Goal: Information Seeking & Learning: Understand process/instructions

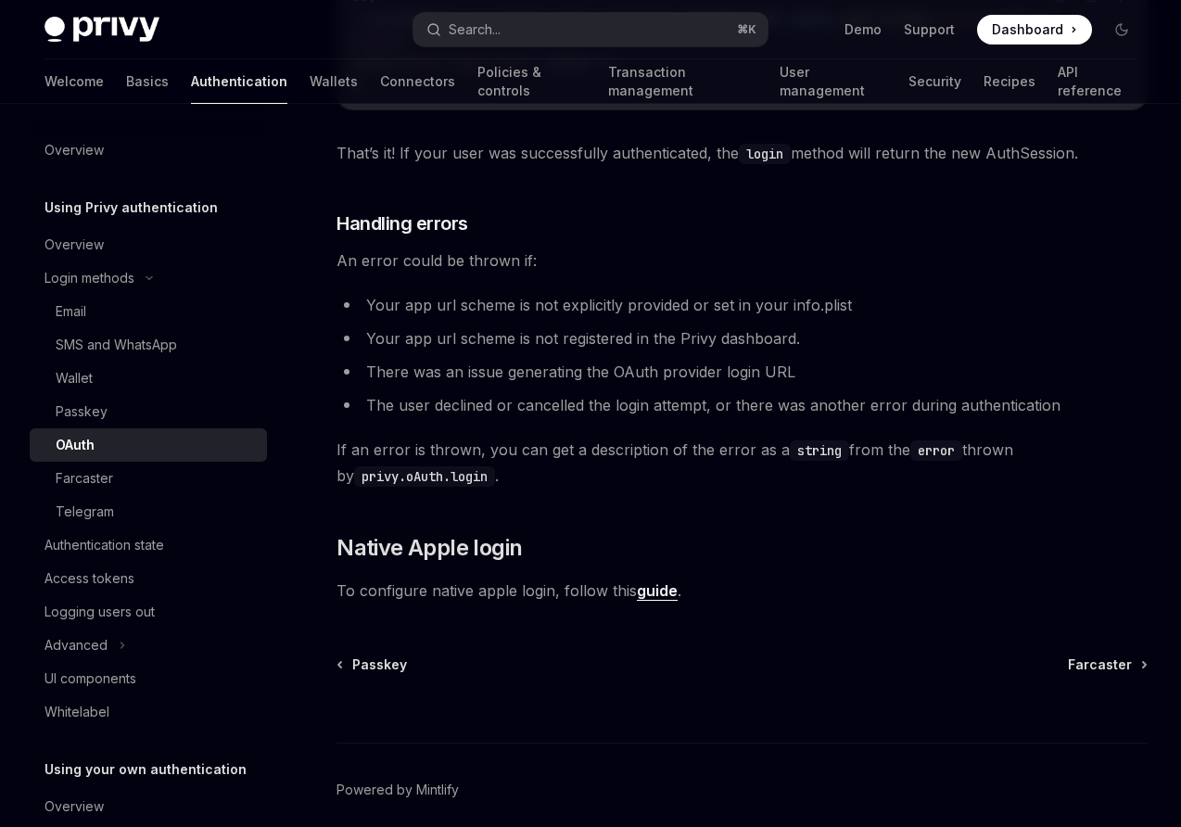
scroll to position [1700, 0]
click at [655, 597] on link "guide" at bounding box center [657, 588] width 41 height 19
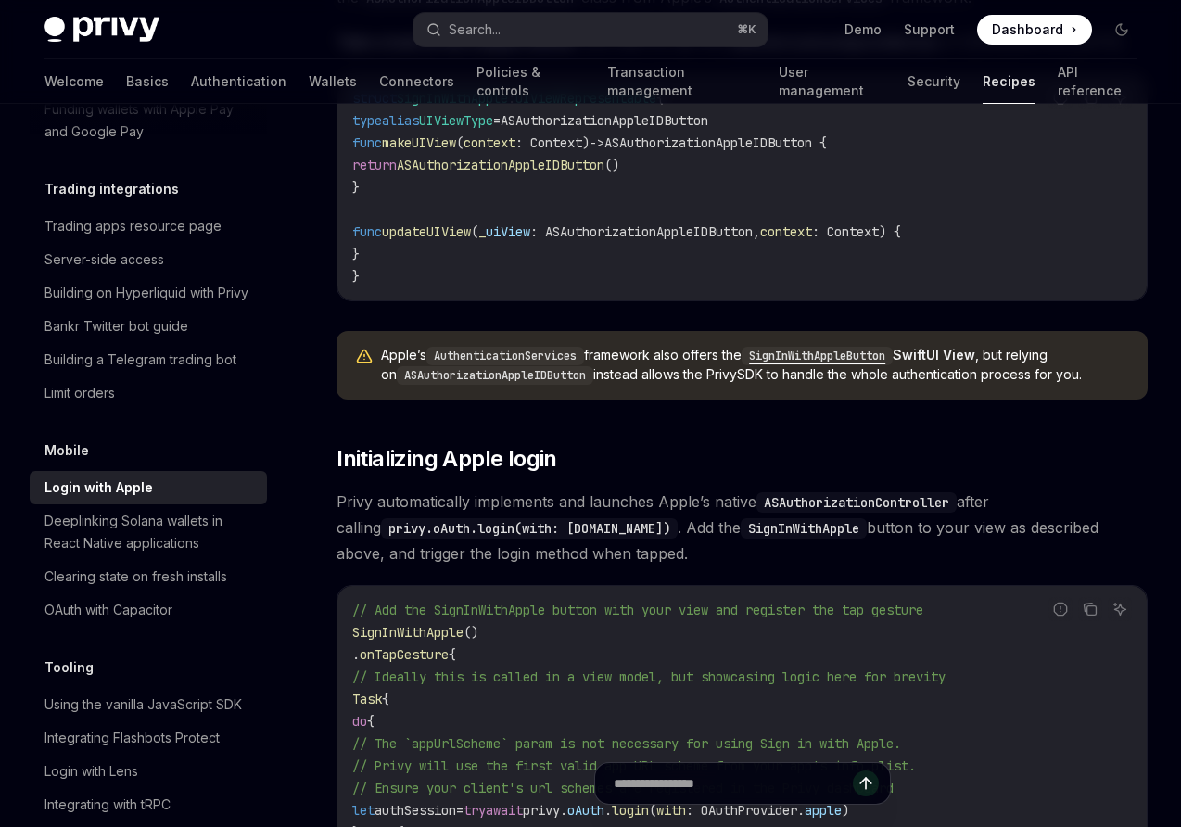
scroll to position [519, 0]
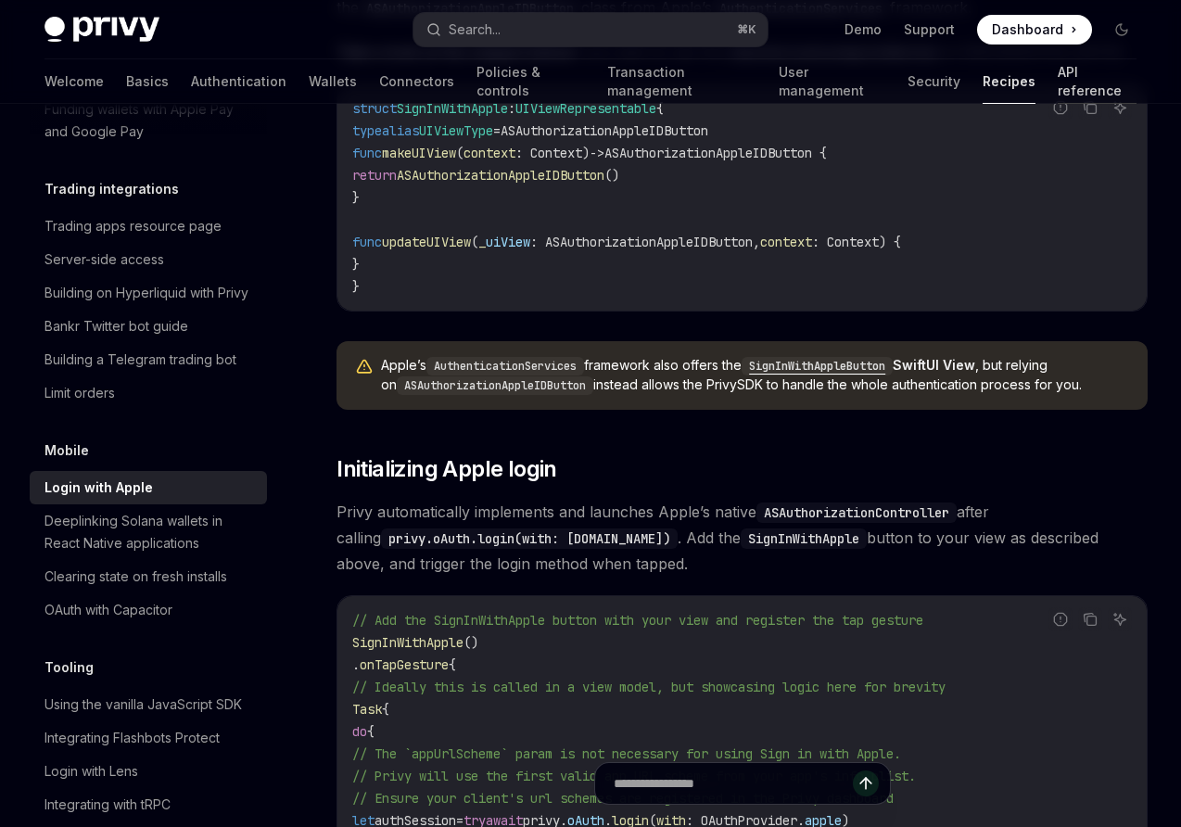
click at [1058, 84] on link "API reference" at bounding box center [1097, 81] width 79 height 45
type textarea "*"
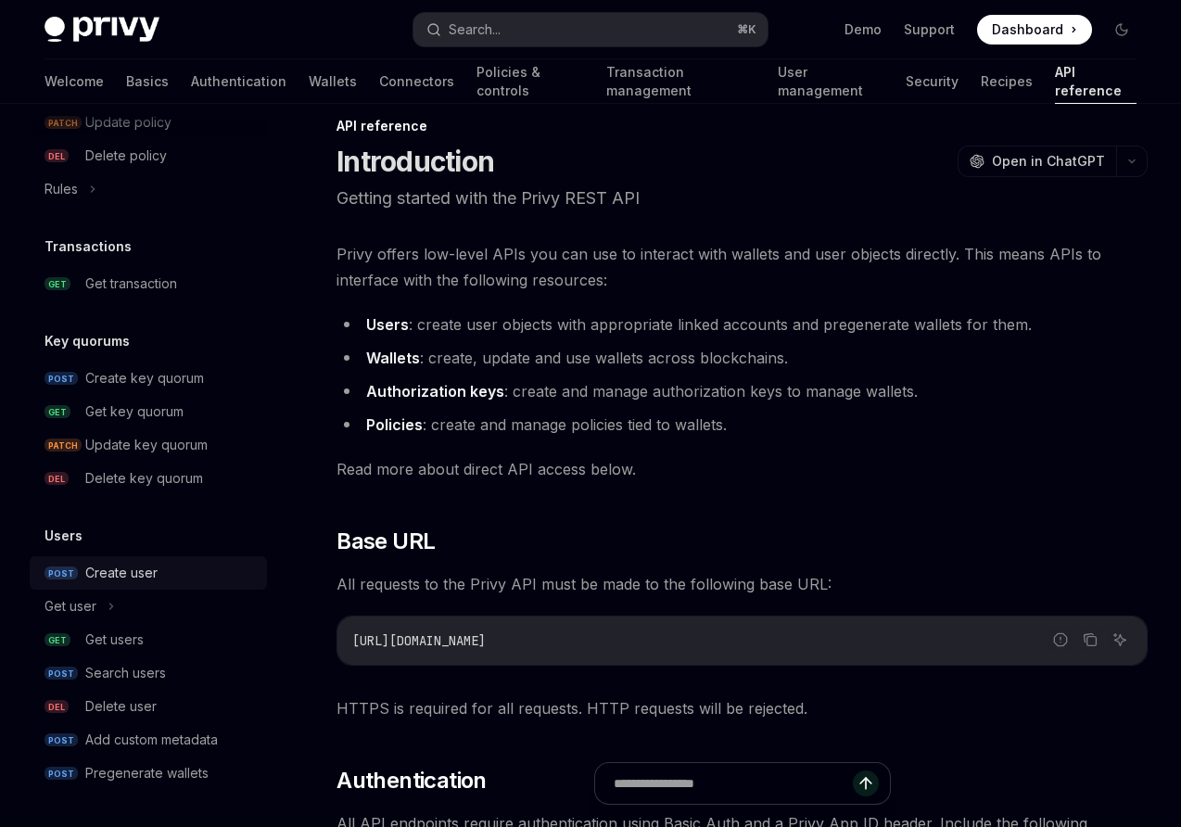
scroll to position [37, 0]
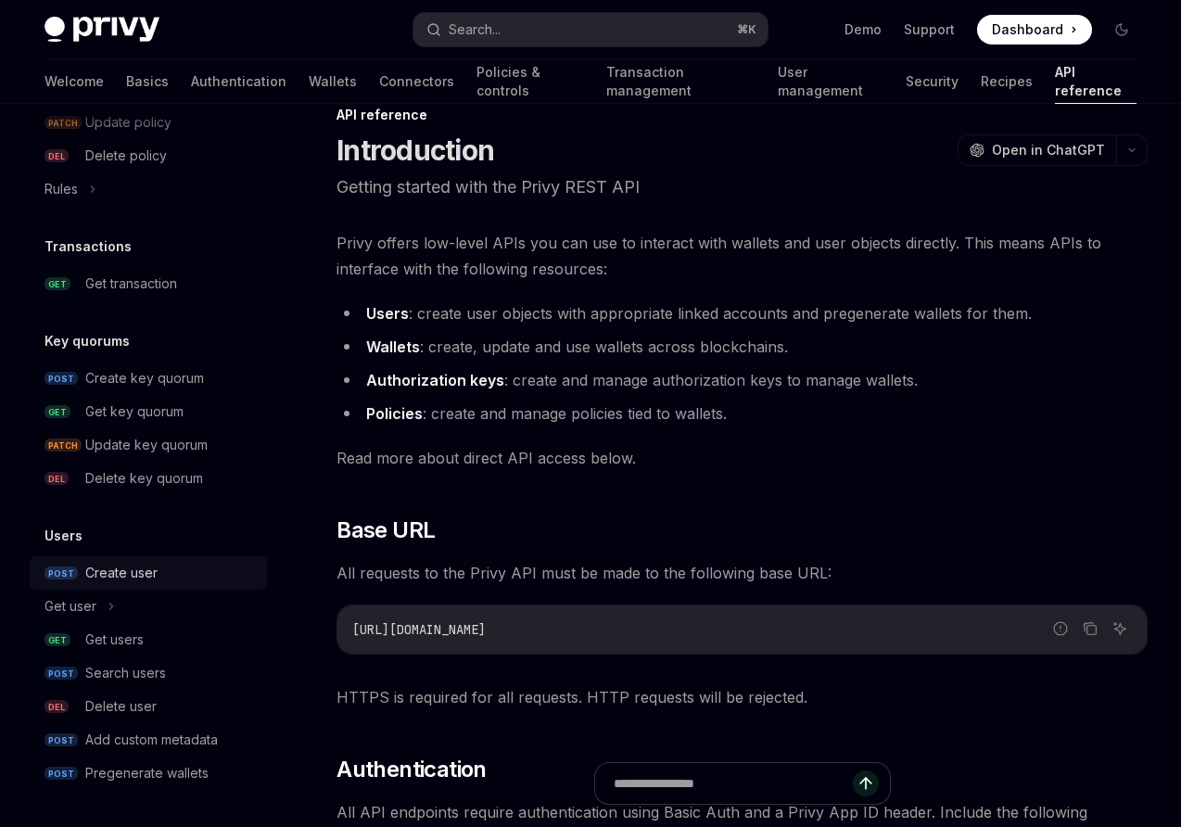
click at [127, 573] on div "Create user" at bounding box center [121, 573] width 72 height 22
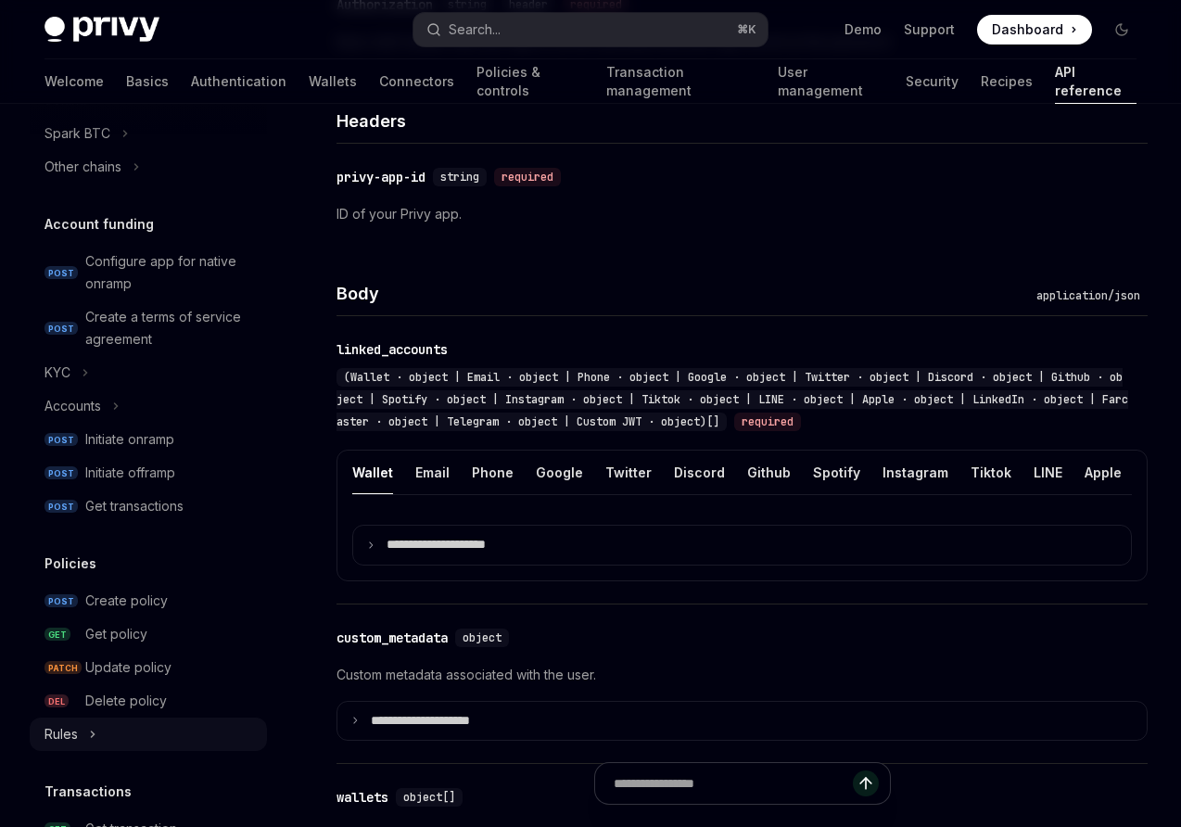
scroll to position [478, 0]
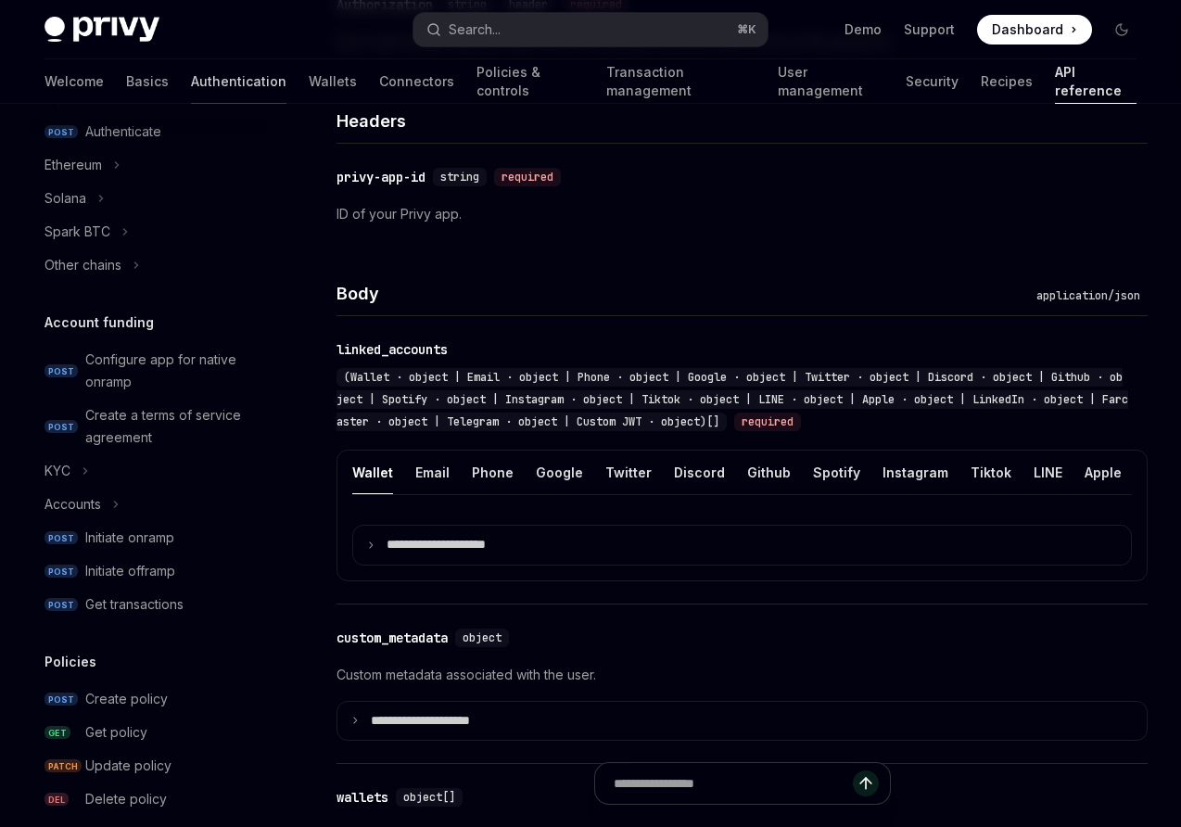
click at [191, 83] on link "Authentication" at bounding box center [238, 81] width 95 height 45
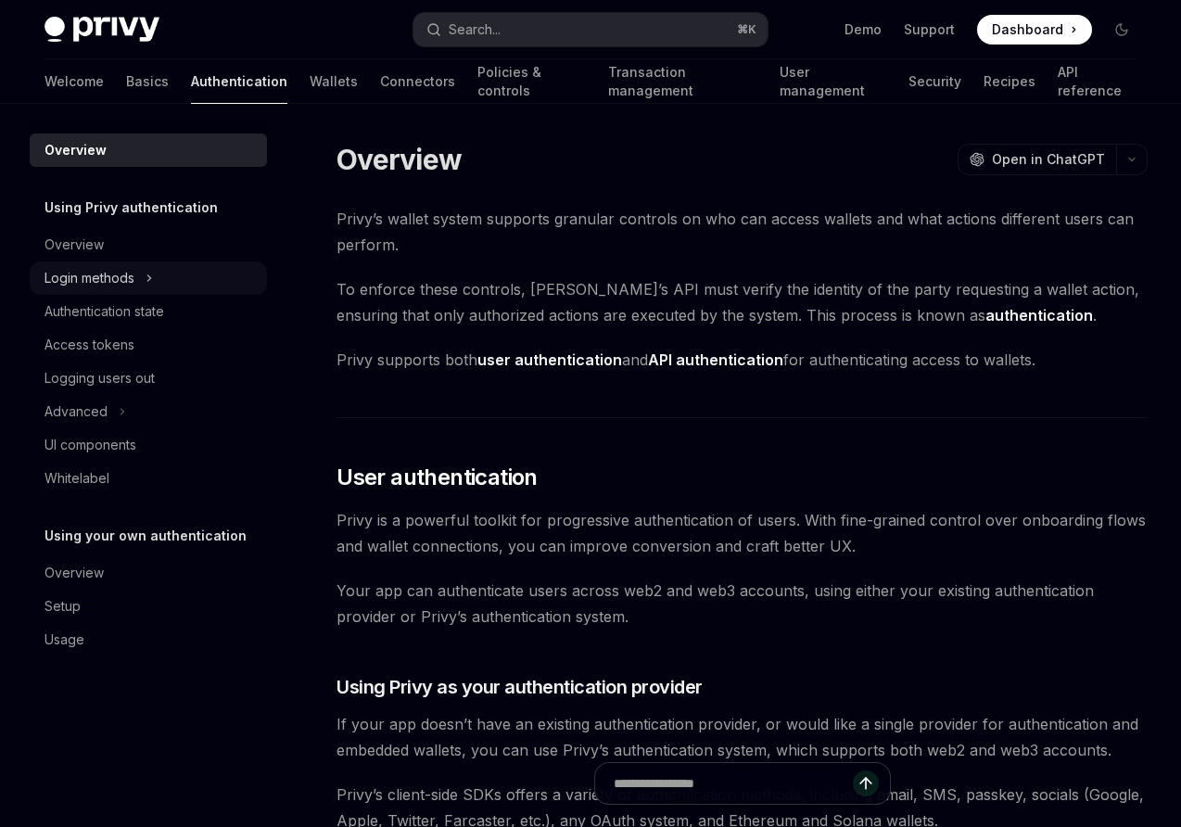
click at [95, 279] on div "Login methods" at bounding box center [90, 278] width 90 height 22
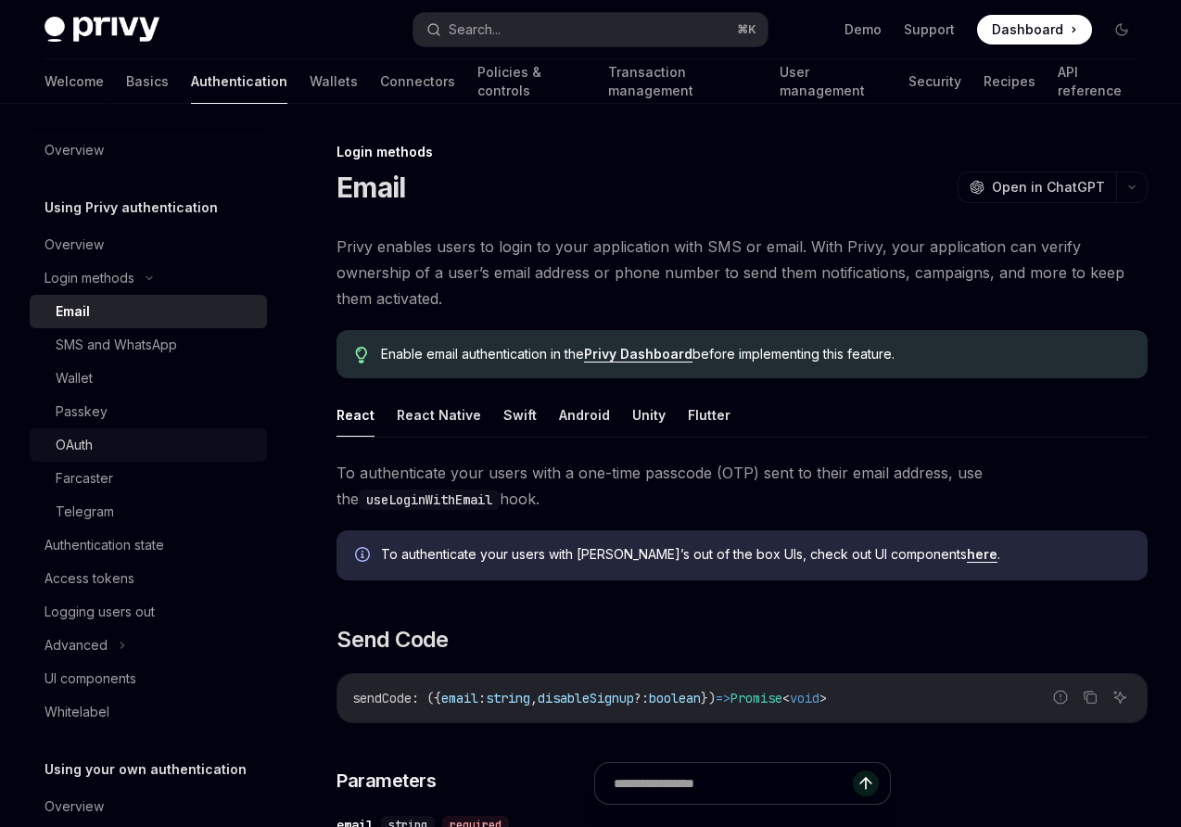
click at [93, 452] on div "OAuth" at bounding box center [74, 445] width 37 height 22
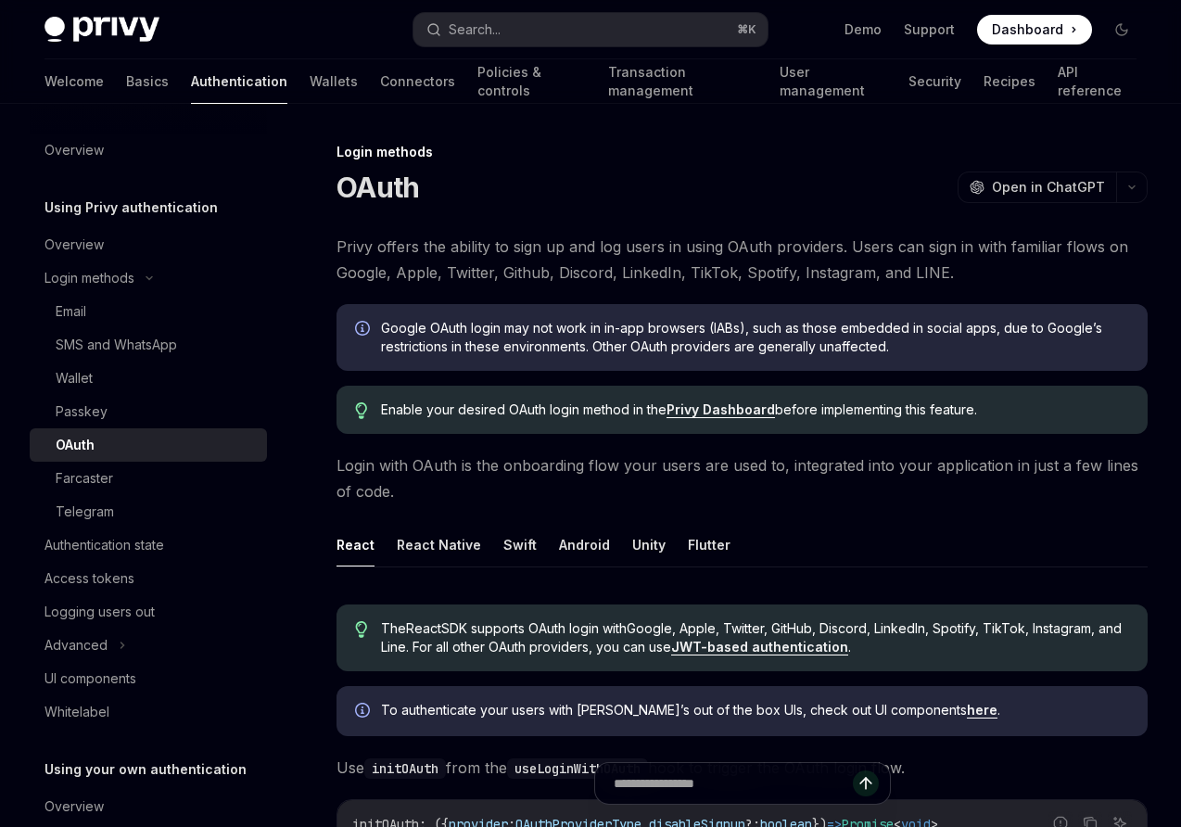
click at [610, 480] on span "Login with OAuth is the onboarding flow your users are used to, integrated into…" at bounding box center [742, 478] width 811 height 52
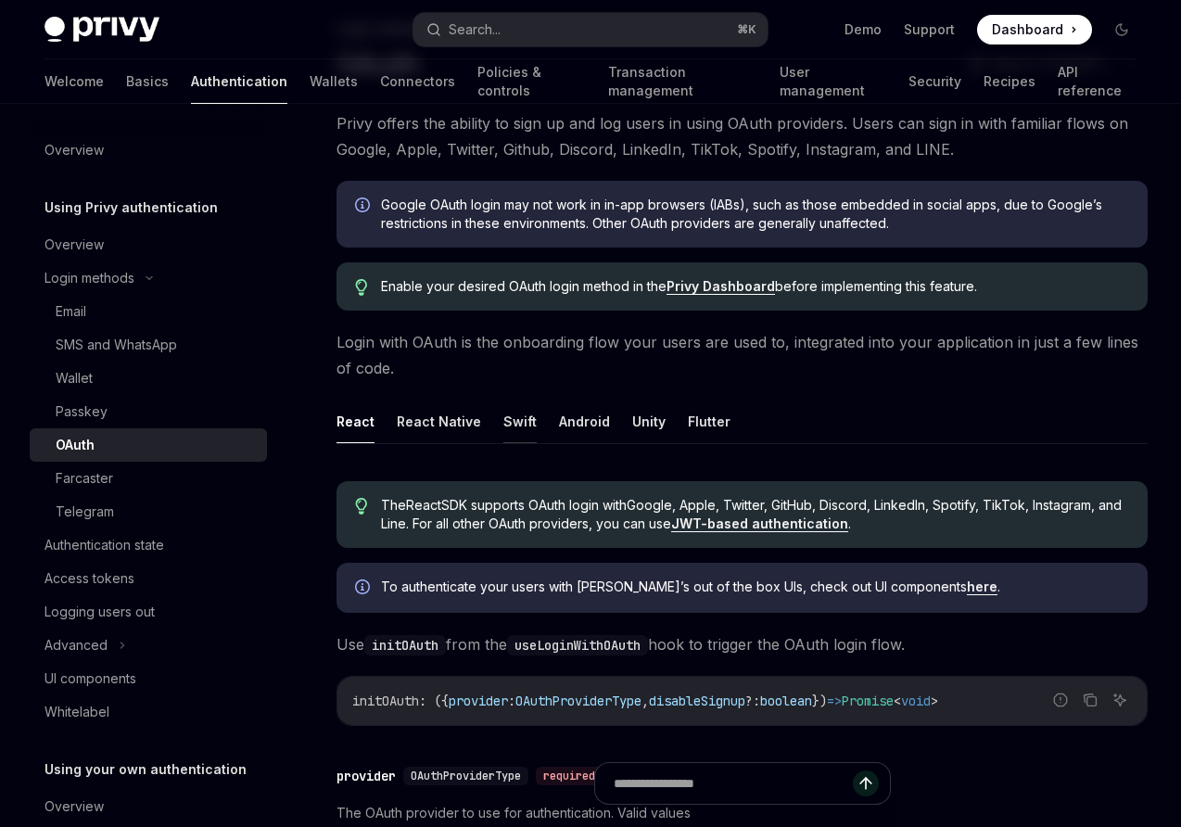
click at [505, 426] on button "Swift" at bounding box center [519, 422] width 33 height 44
type textarea "*"
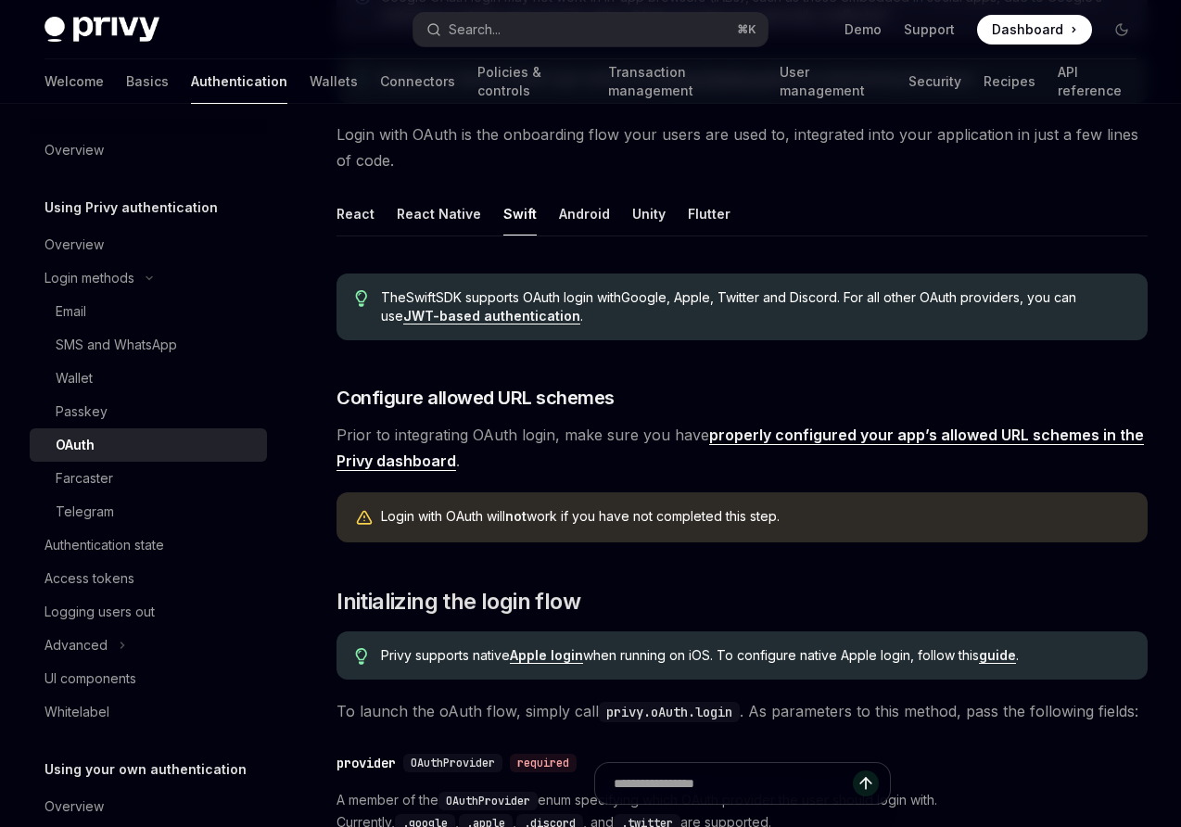
scroll to position [337, 0]
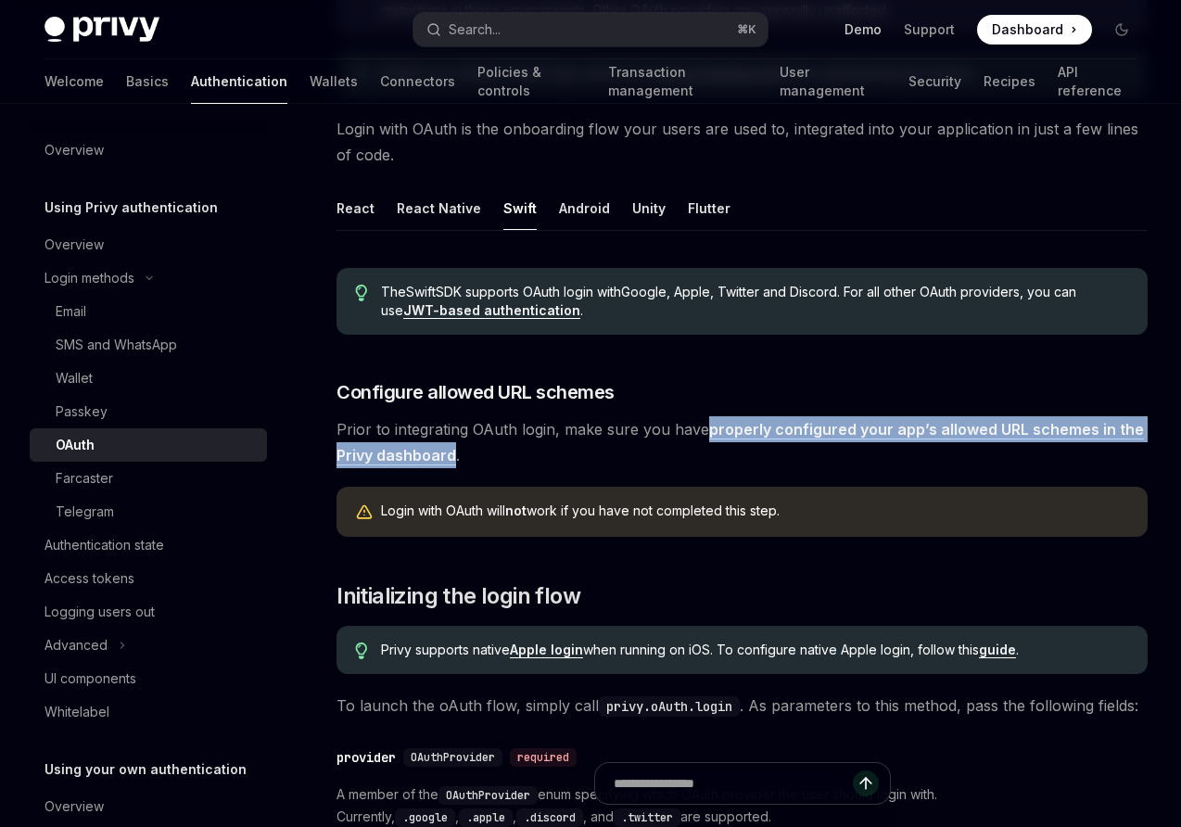
click at [873, 31] on link "Demo" at bounding box center [863, 29] width 37 height 19
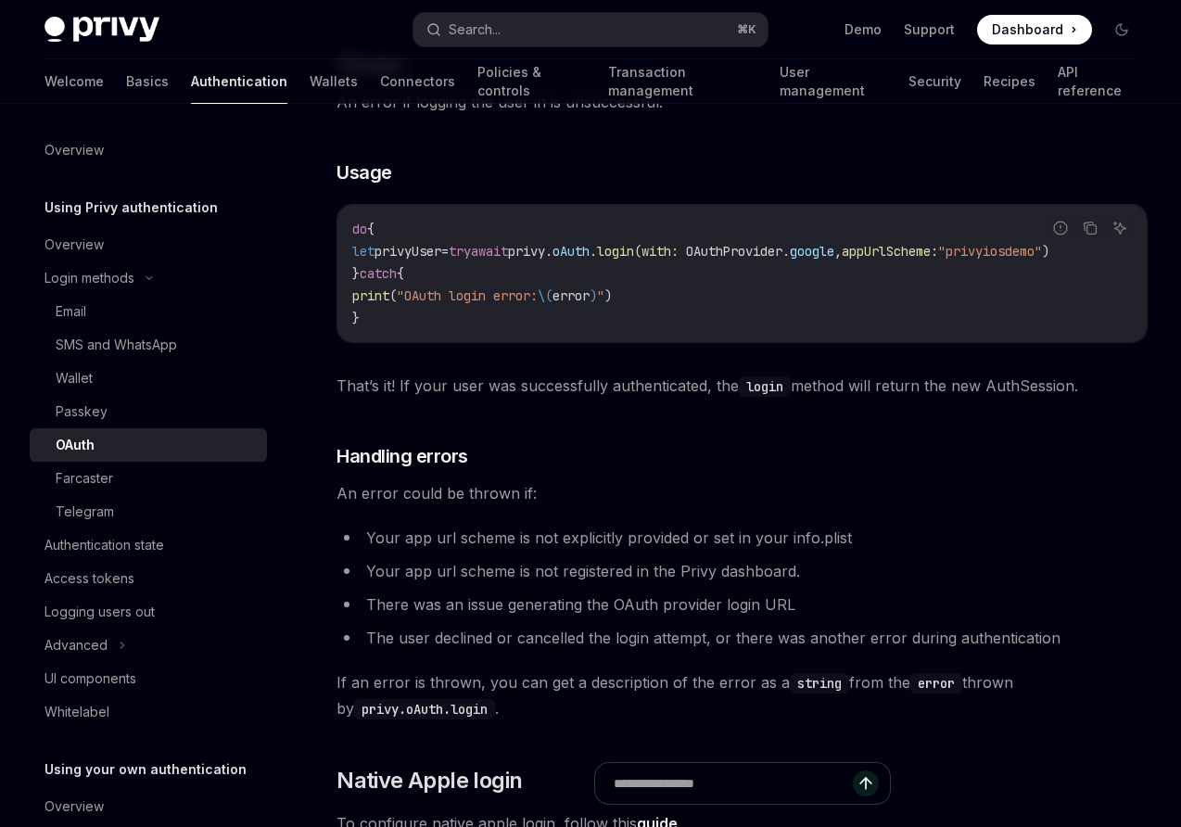
scroll to position [1622, 0]
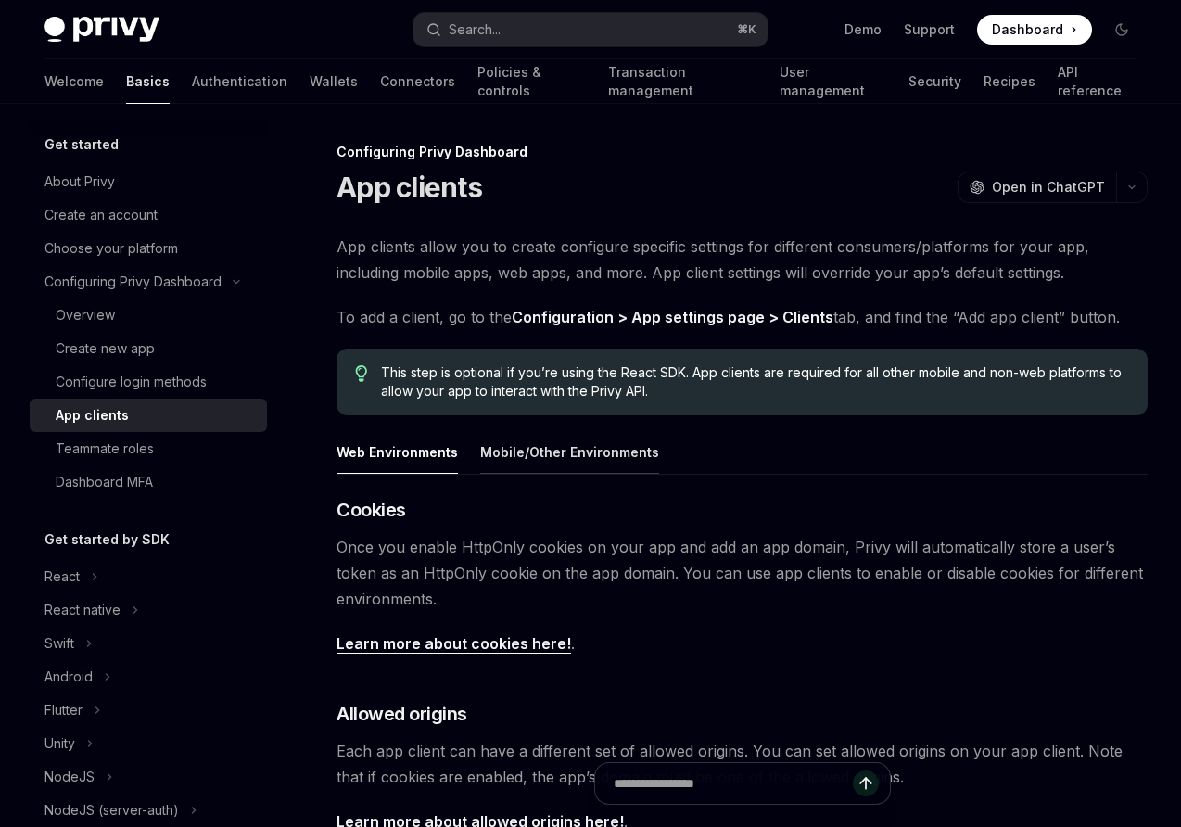
click at [518, 462] on button "Mobile/Other Environments" at bounding box center [569, 452] width 179 height 44
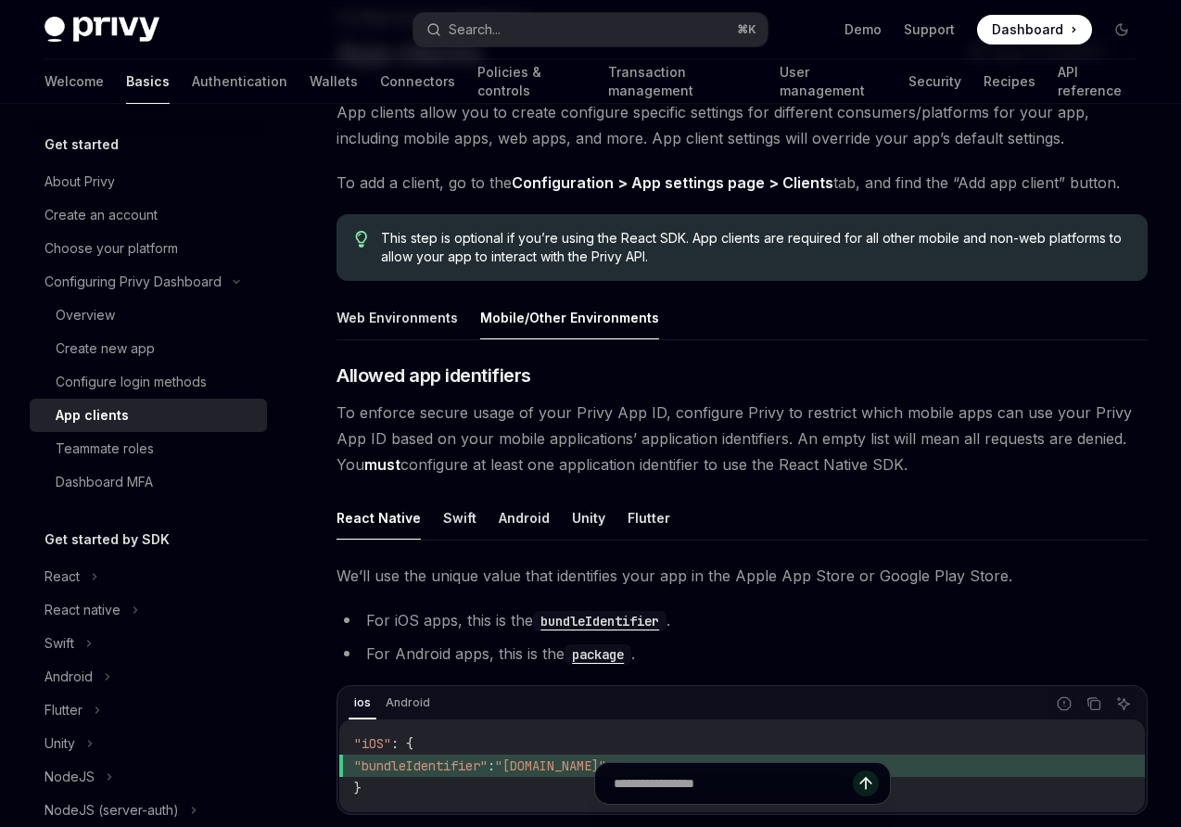
scroll to position [132, 0]
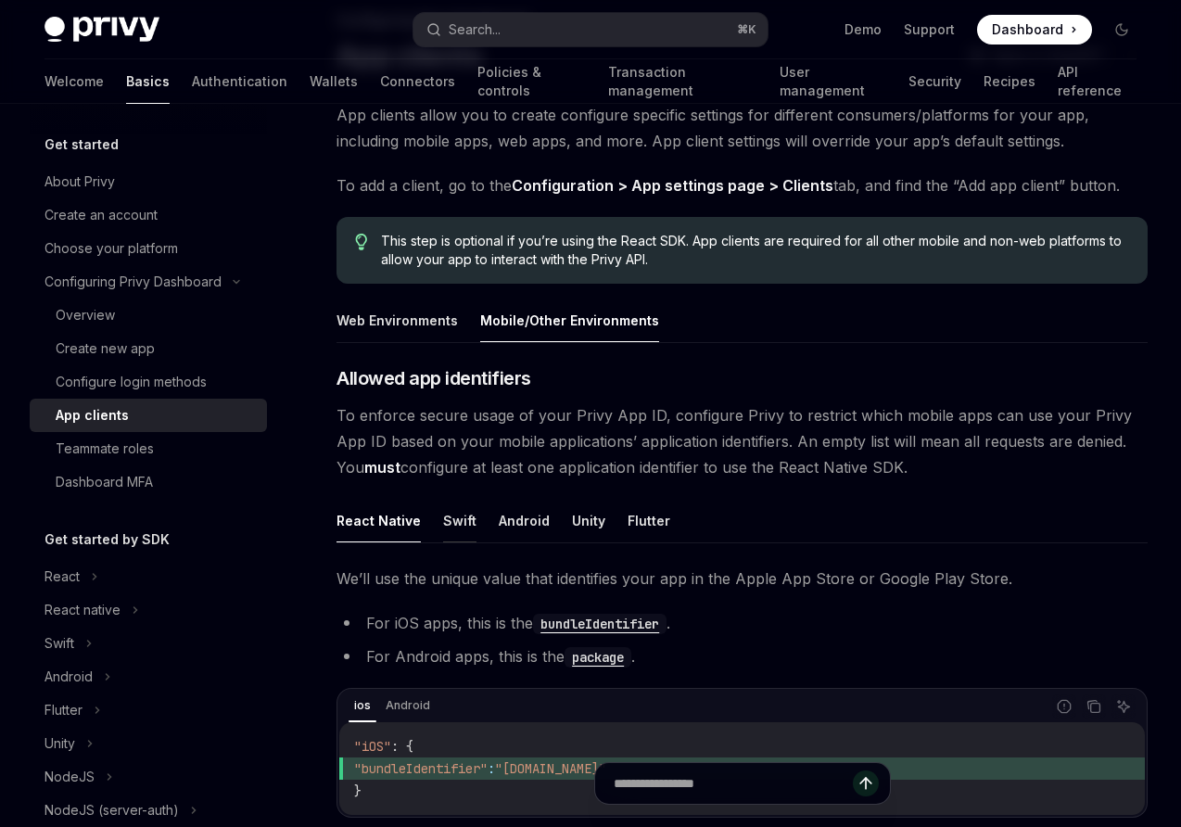
click at [452, 521] on button "Swift" at bounding box center [459, 521] width 33 height 44
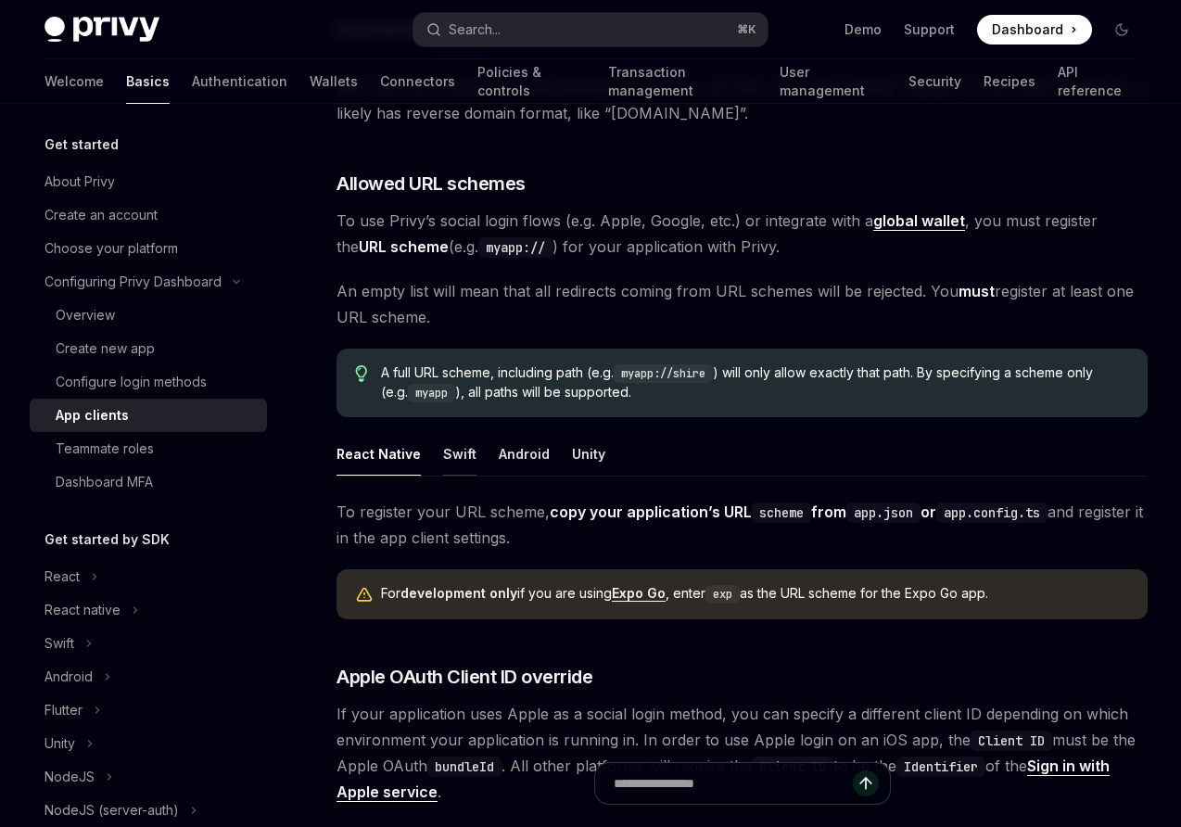
scroll to position [624, 0]
click at [449, 447] on button "Swift" at bounding box center [459, 453] width 33 height 44
type textarea "*"
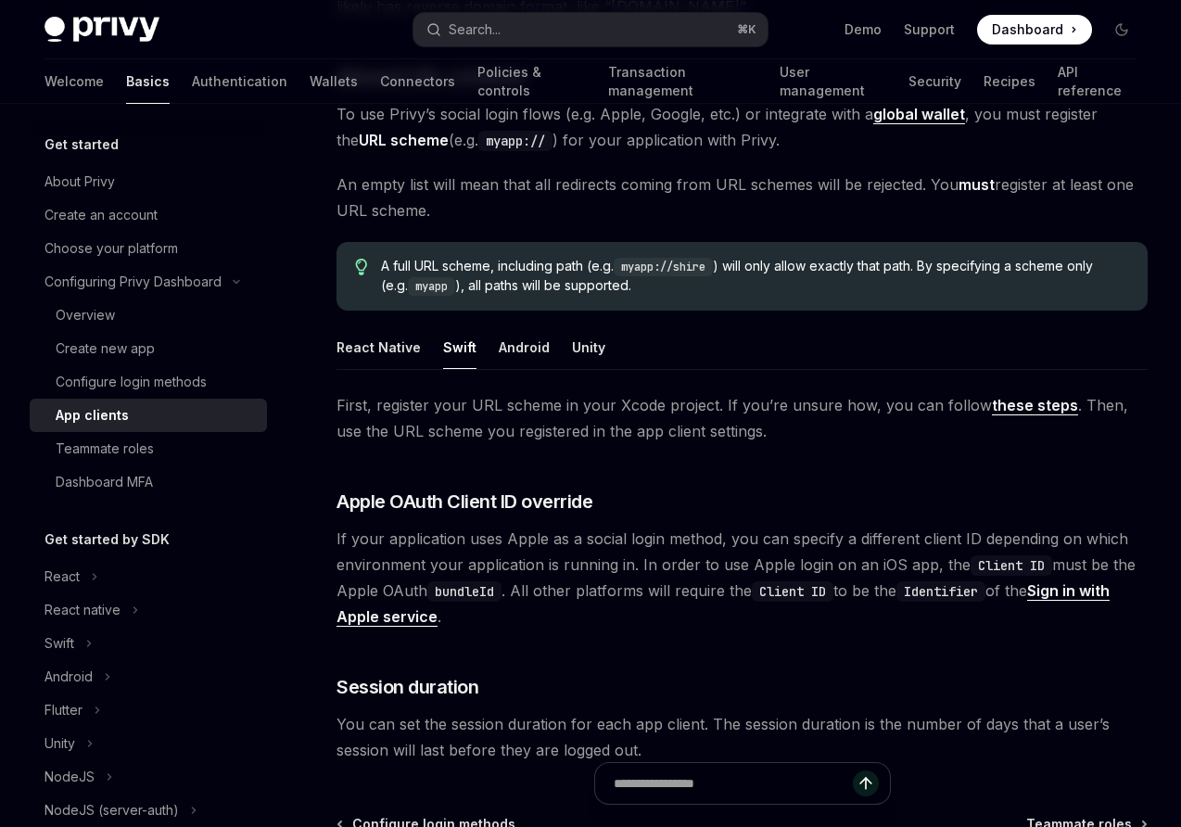
scroll to position [731, 0]
click at [930, 34] on link "Support" at bounding box center [929, 29] width 51 height 19
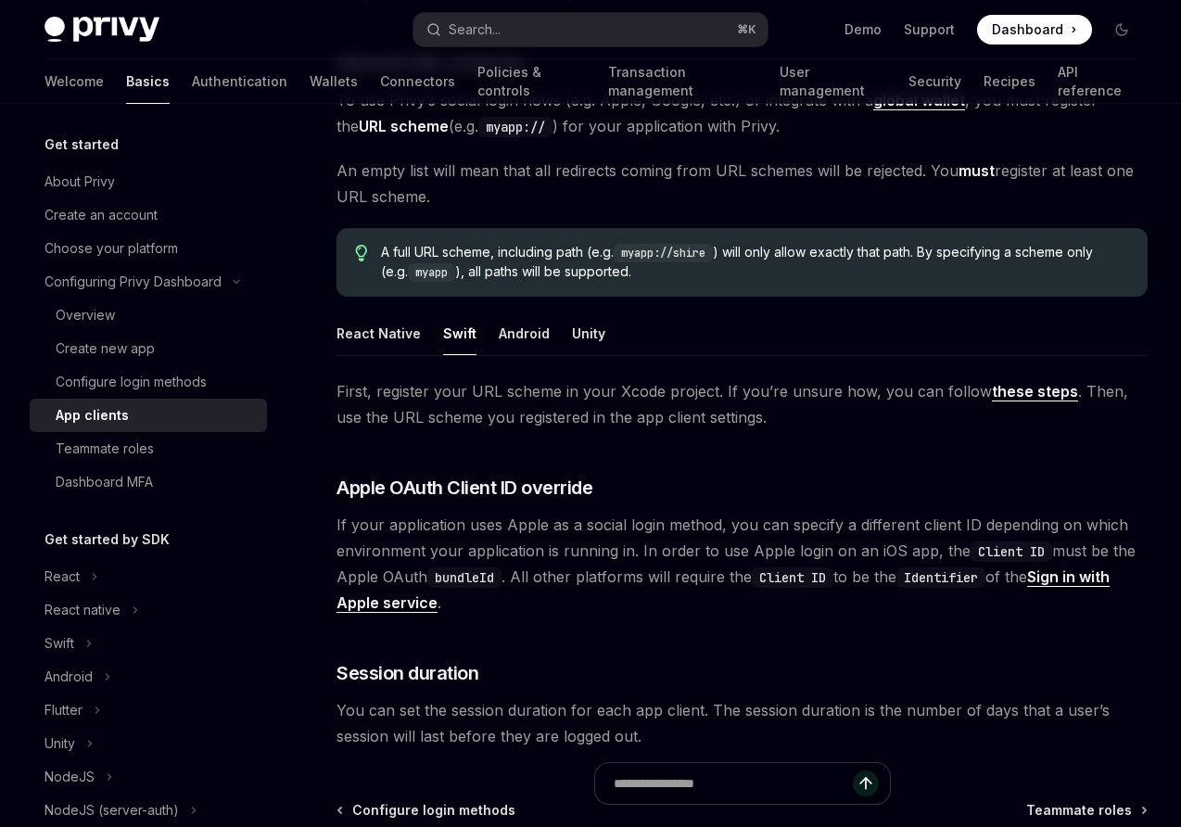
scroll to position [964, 0]
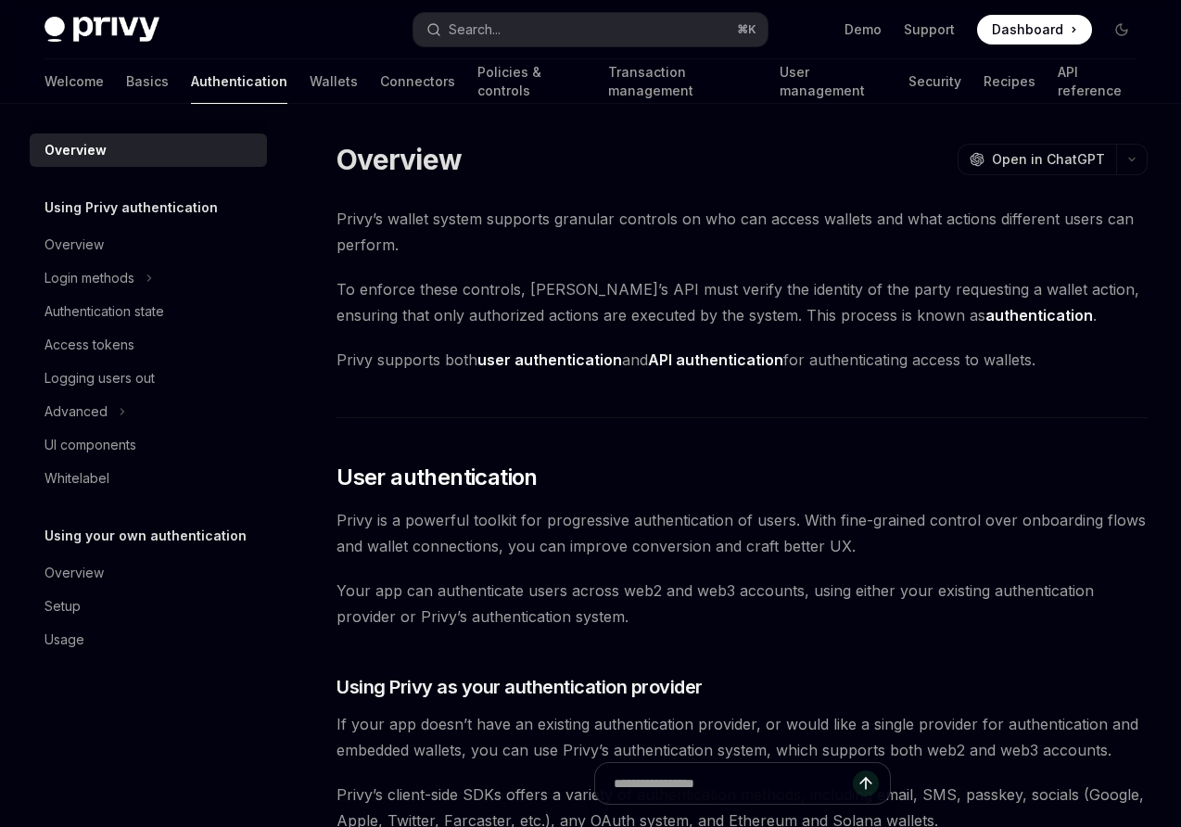
scroll to position [1099, 0]
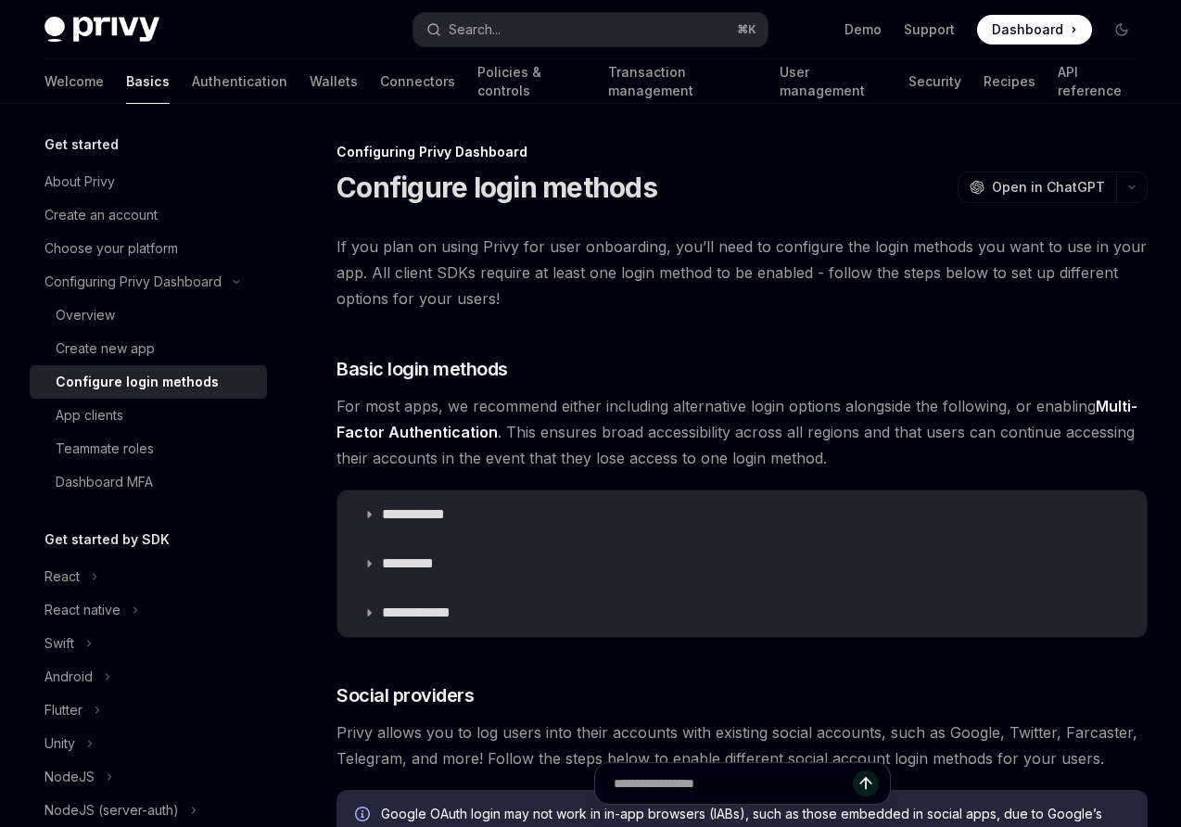
type textarea "*"
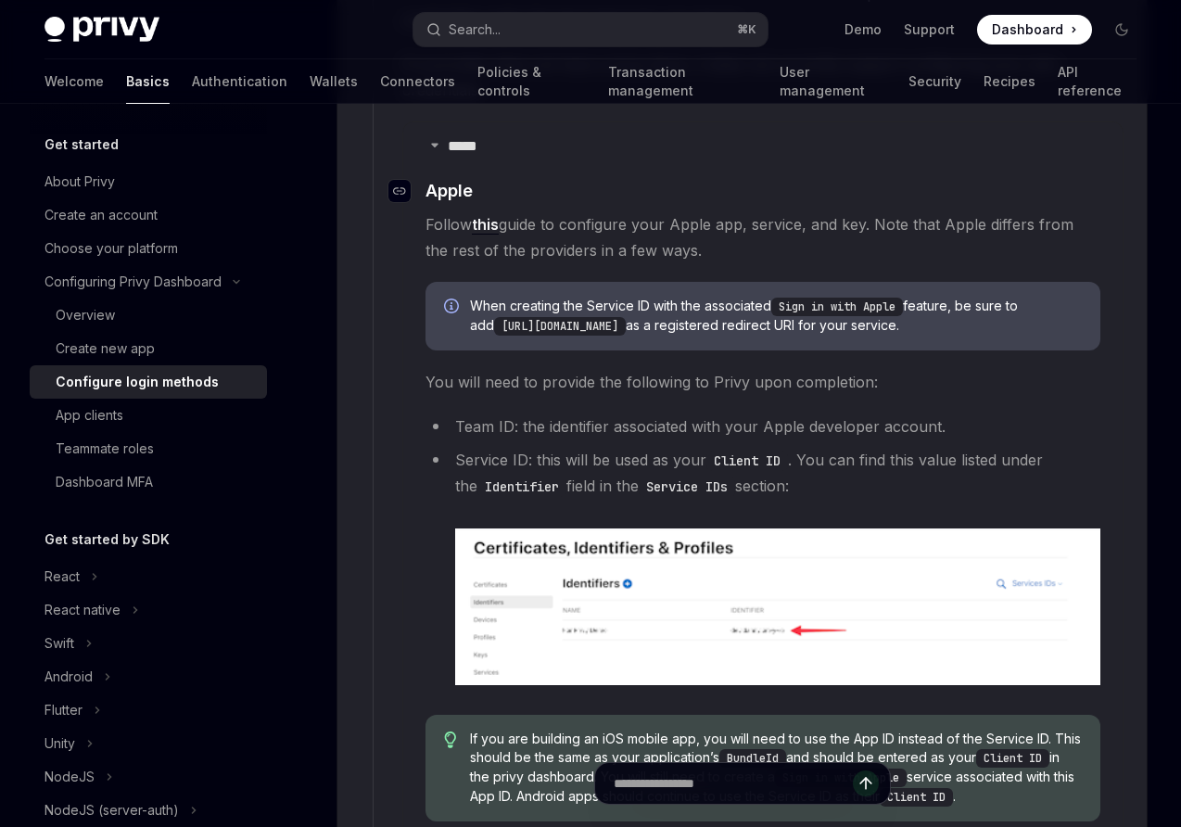
scroll to position [2033, 0]
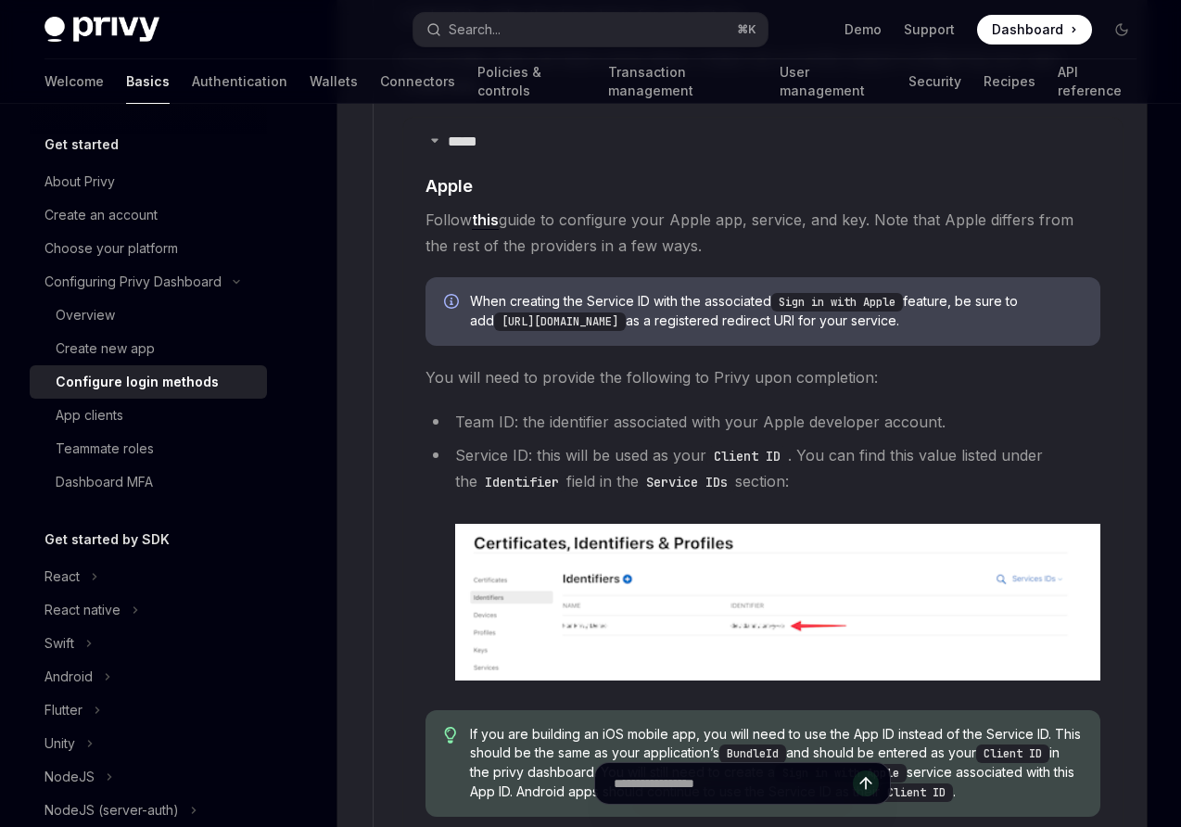
drag, startPoint x: 770, startPoint y: 323, endPoint x: 475, endPoint y: 326, distance: 294.9
click at [494, 326] on code "[URL][DOMAIN_NAME]" at bounding box center [560, 321] width 132 height 19
copy code "https://auth.privy.io/api/v1/oauth/callback"
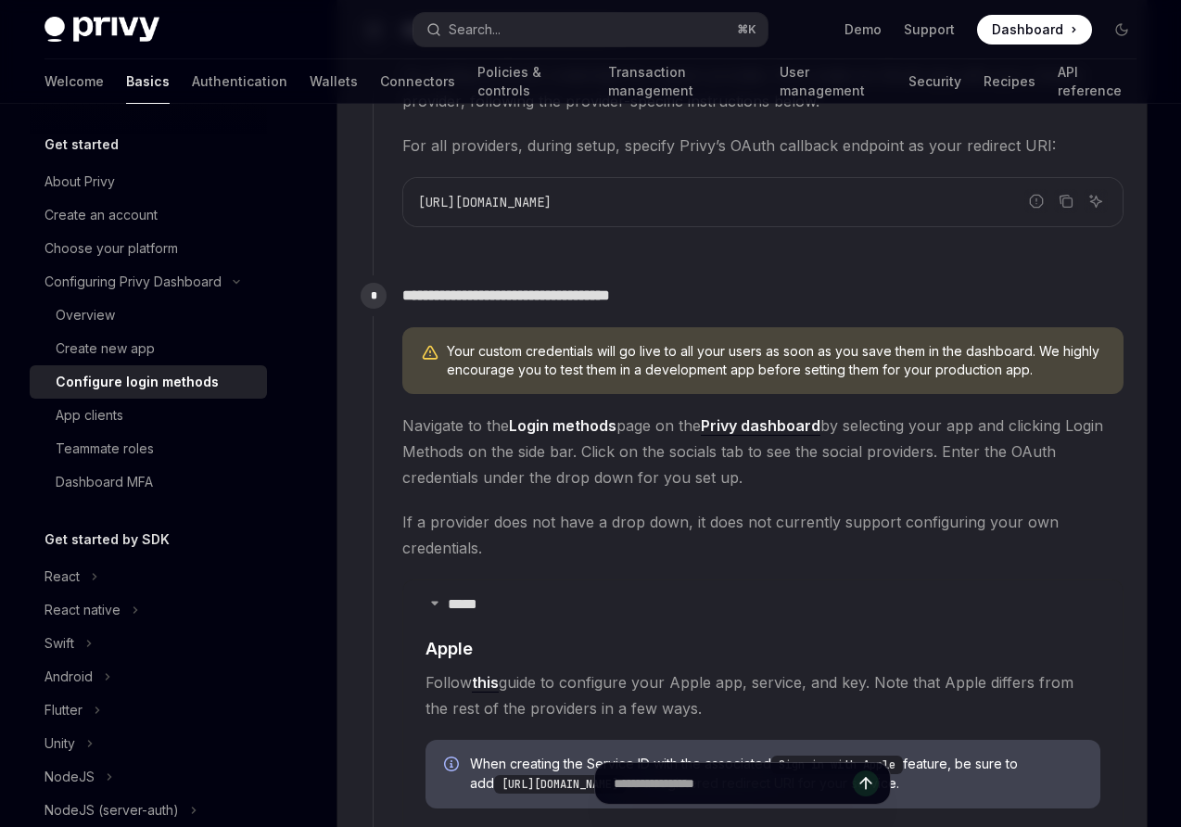
scroll to position [1834, 0]
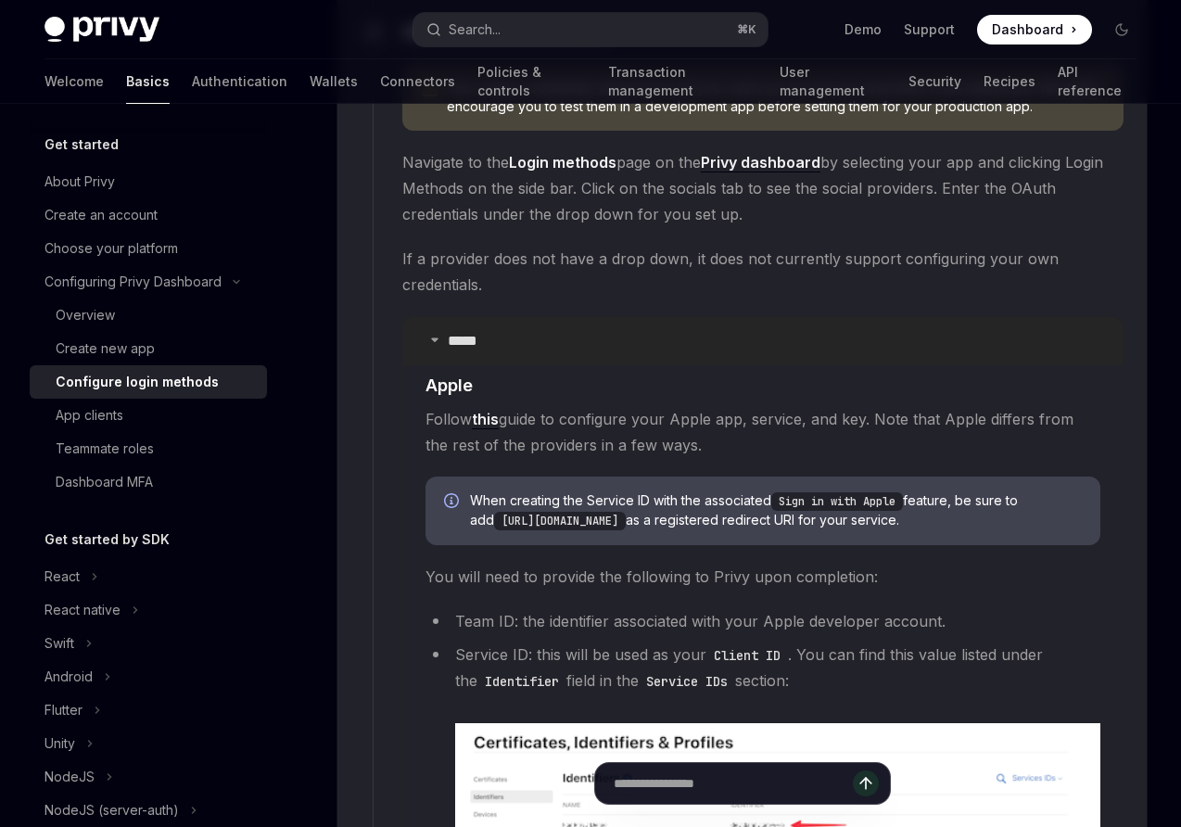
click at [573, 351] on summary "*****" at bounding box center [762, 341] width 719 height 48
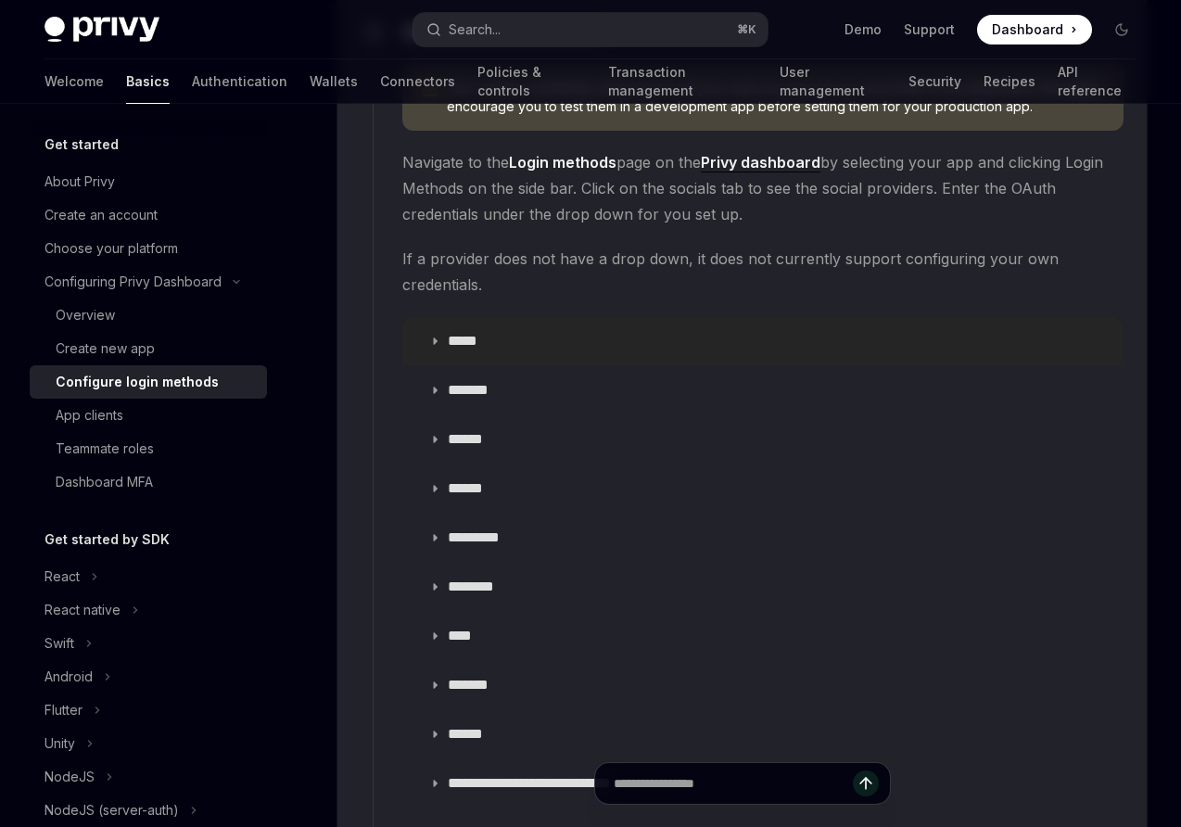
click at [583, 346] on summary "*****" at bounding box center [762, 341] width 719 height 48
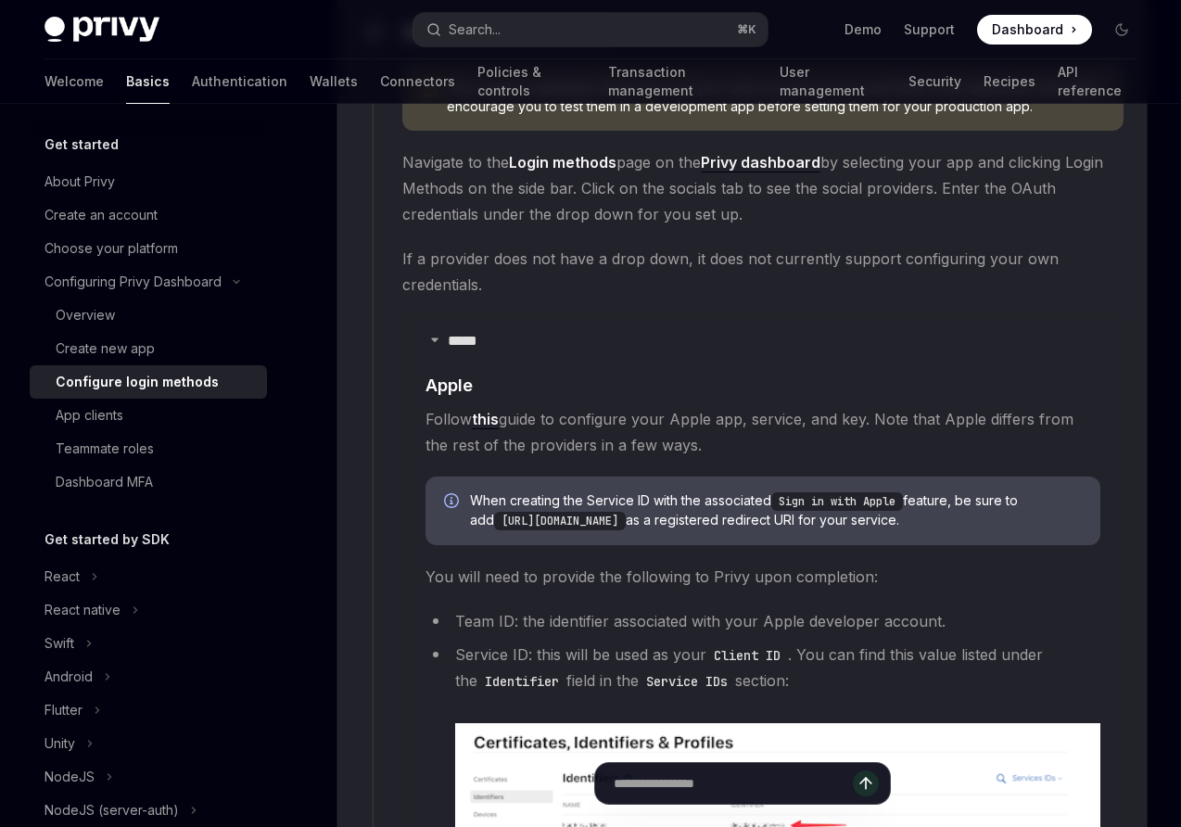
click at [612, 416] on span "Follow this guide to configure your Apple app, service, and key. Note that Appl…" at bounding box center [763, 432] width 675 height 52
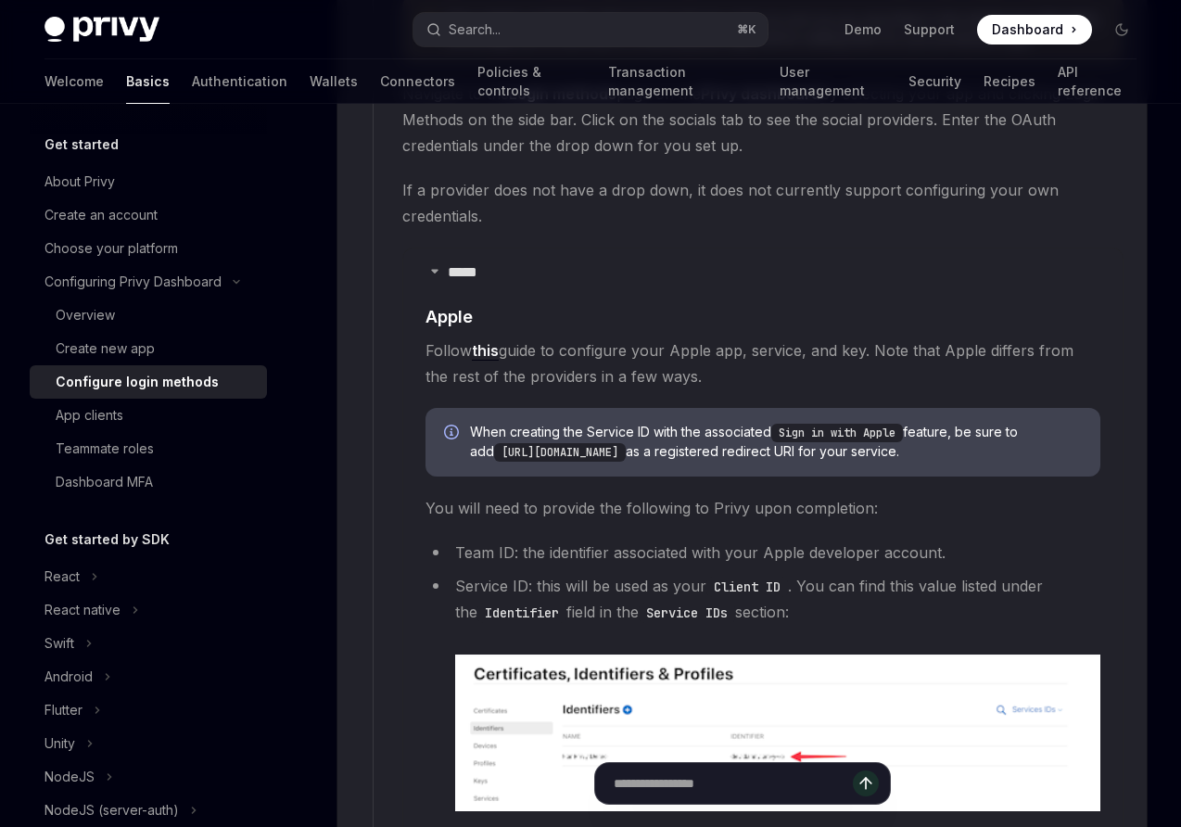
scroll to position [1907, 0]
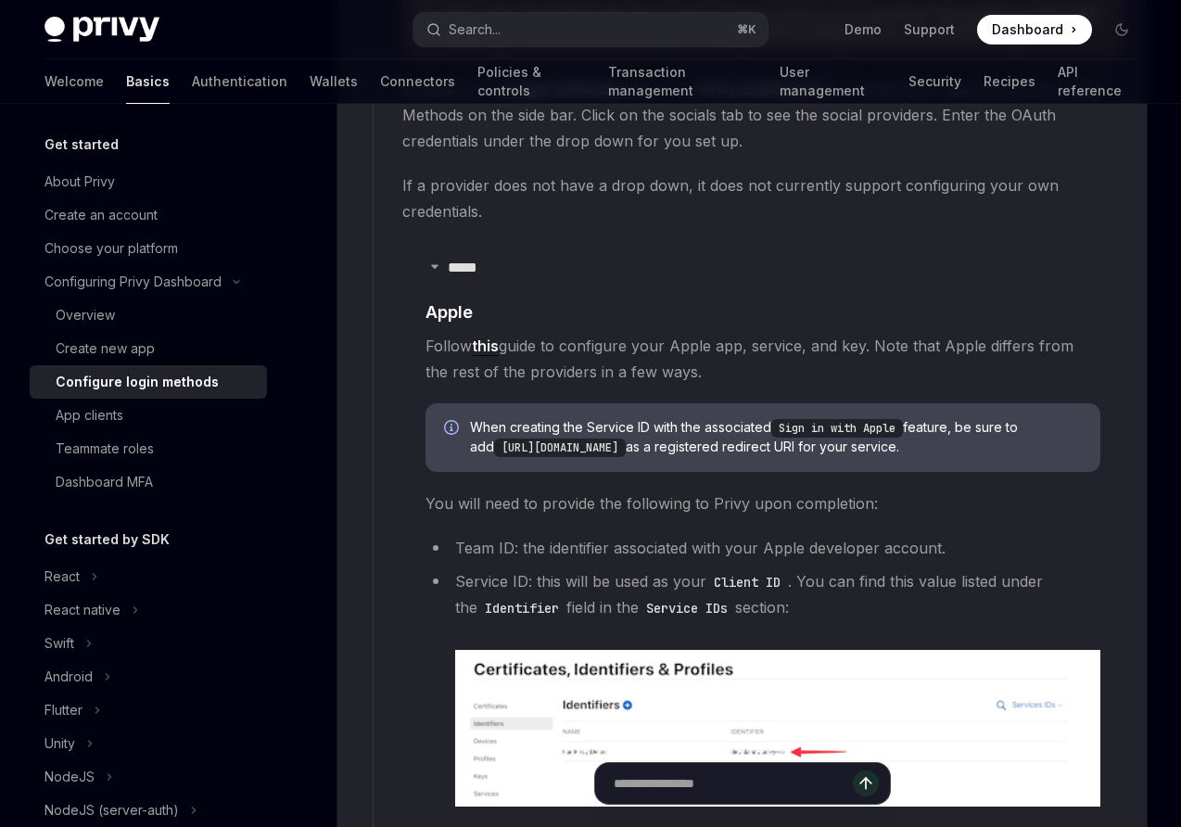
drag, startPoint x: 478, startPoint y: 448, endPoint x: 770, endPoint y: 453, distance: 291.2
click at [626, 453] on code "https://auth.privy.io/api/v1/oauth/callback" at bounding box center [560, 448] width 132 height 19
copy code "https://auth.privy.io/api/v1/oauth/callback"
click at [547, 505] on span "You will need to provide the following to Privy upon completion:" at bounding box center [763, 503] width 675 height 26
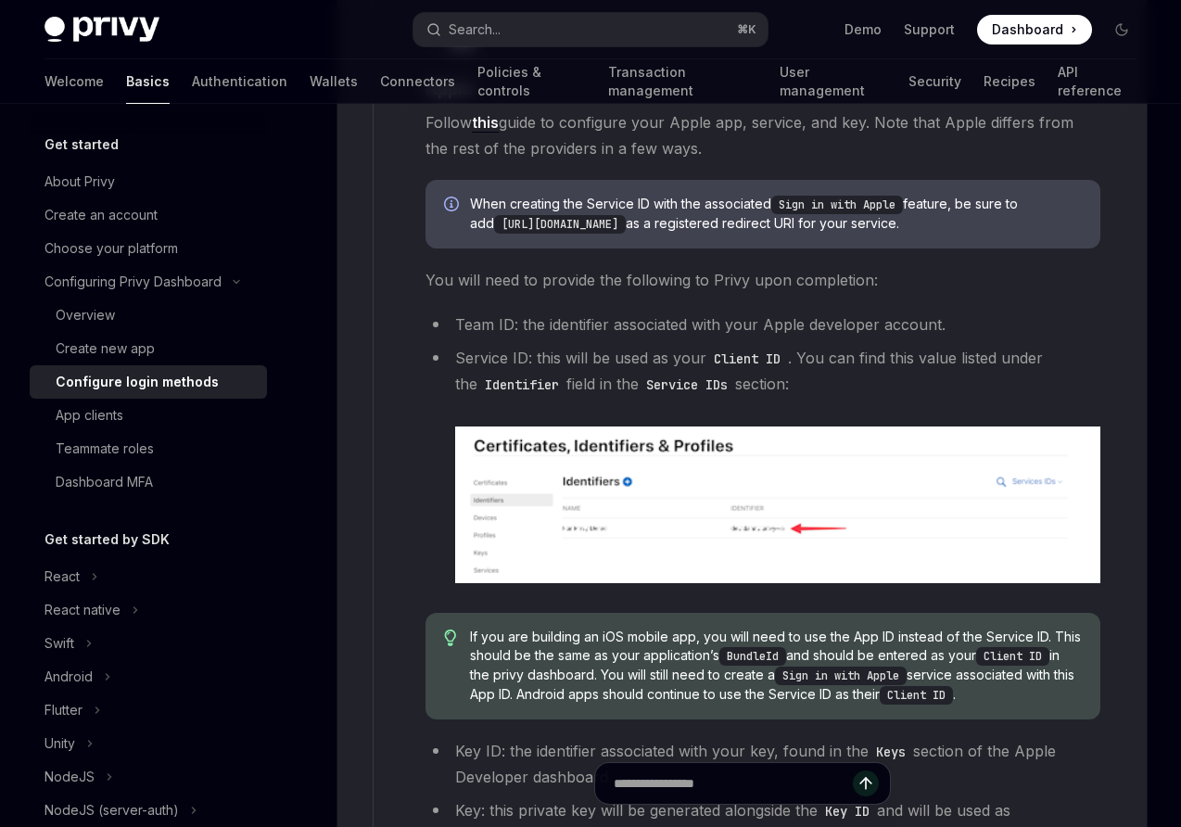
scroll to position [2132, 0]
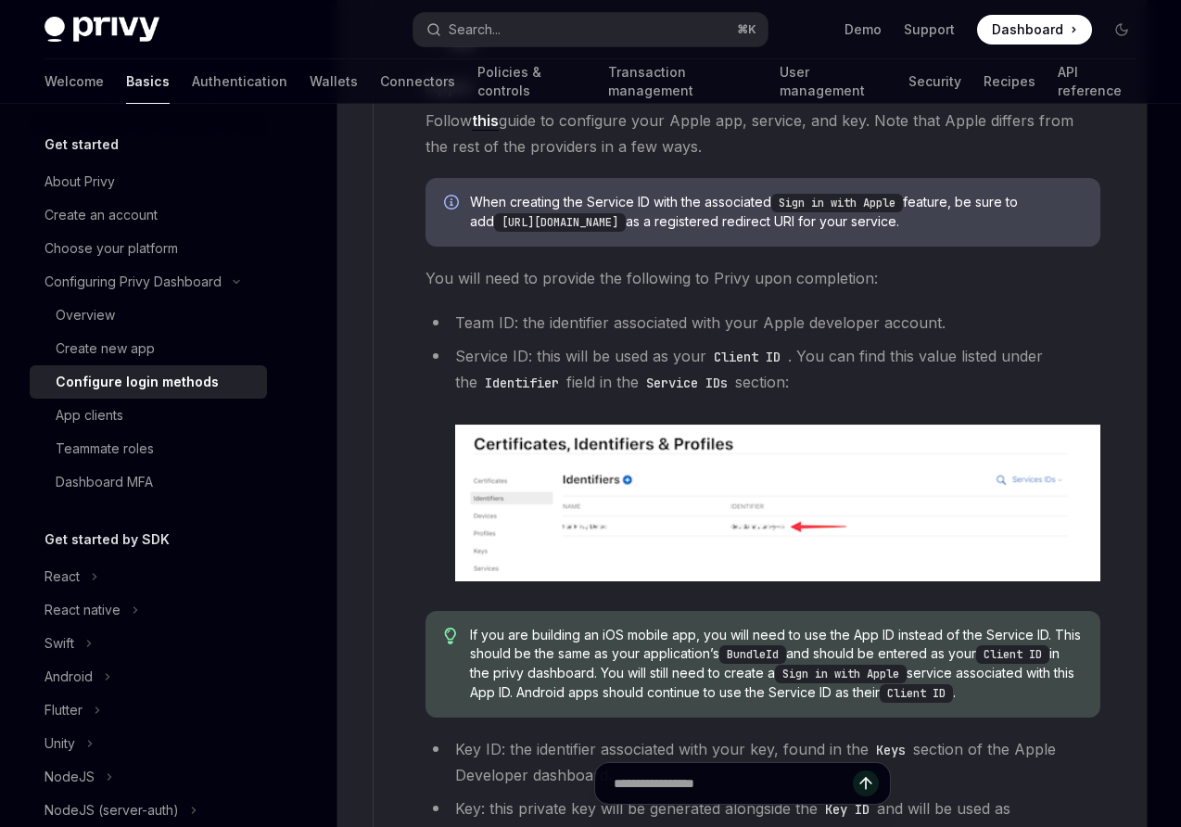
click at [475, 277] on span "You will need to provide the following to Privy upon completion:" at bounding box center [763, 278] width 675 height 26
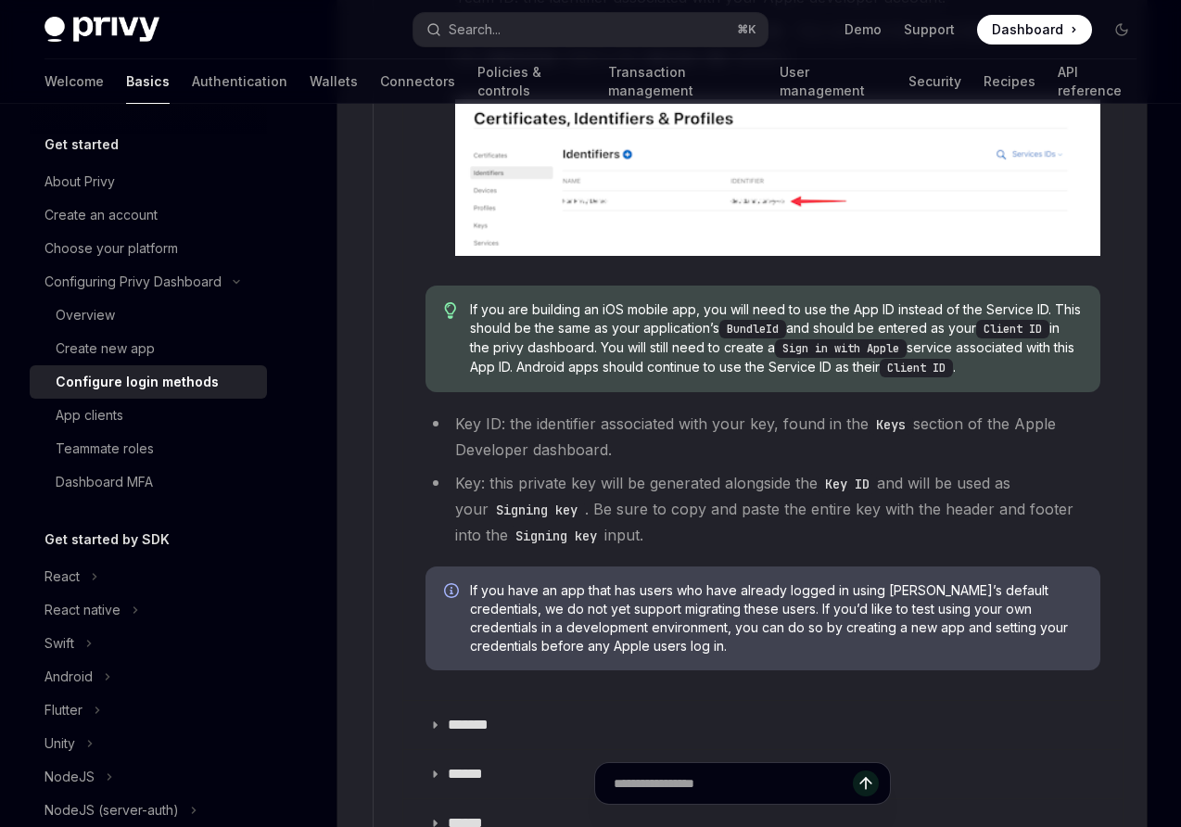
scroll to position [2525, 0]
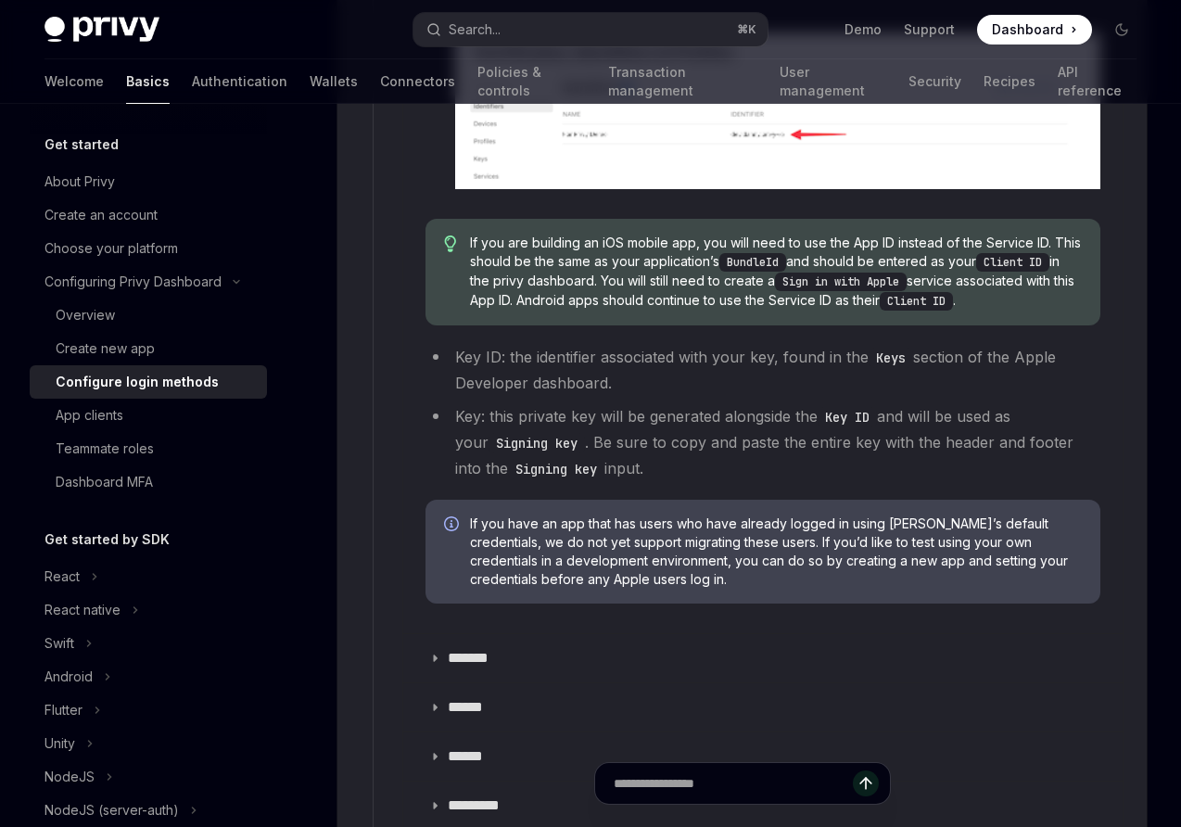
click at [513, 411] on li "Key: this private key will be generated alongside the Key ID and will be used a…" at bounding box center [763, 442] width 675 height 78
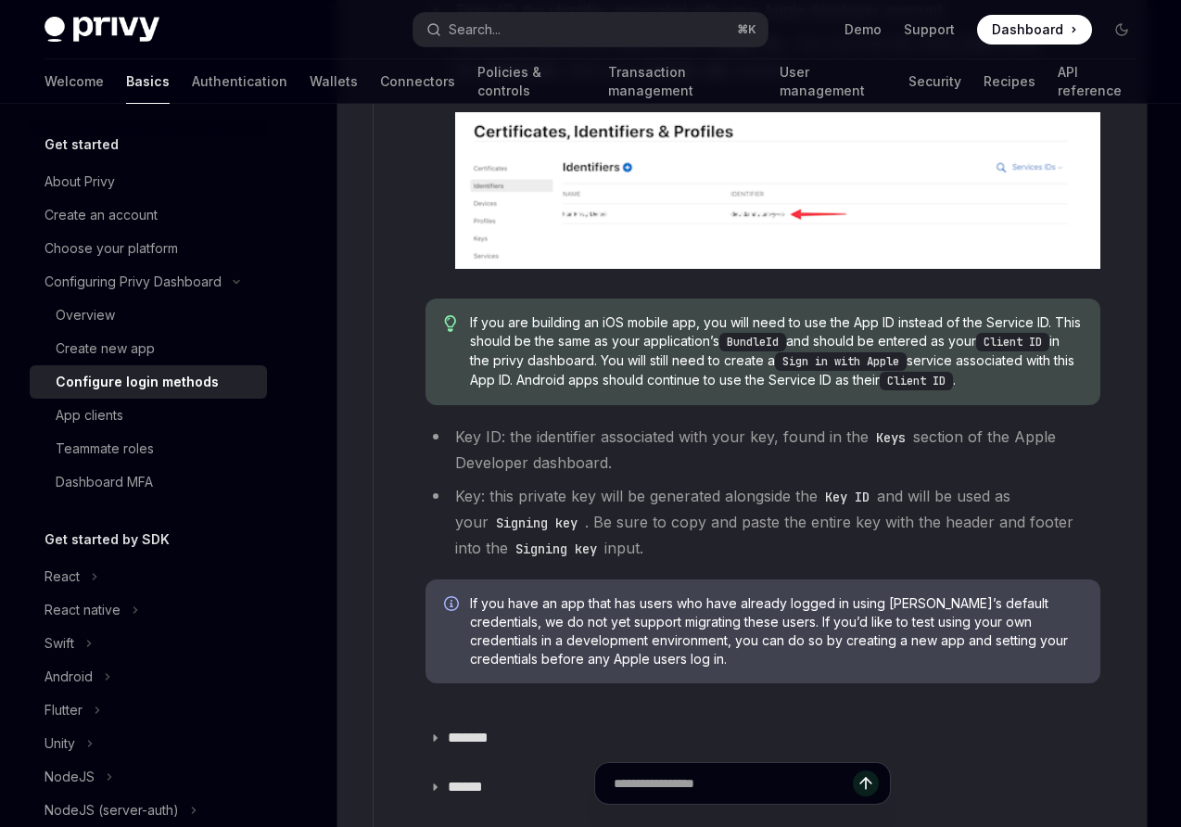
scroll to position [2522, 0]
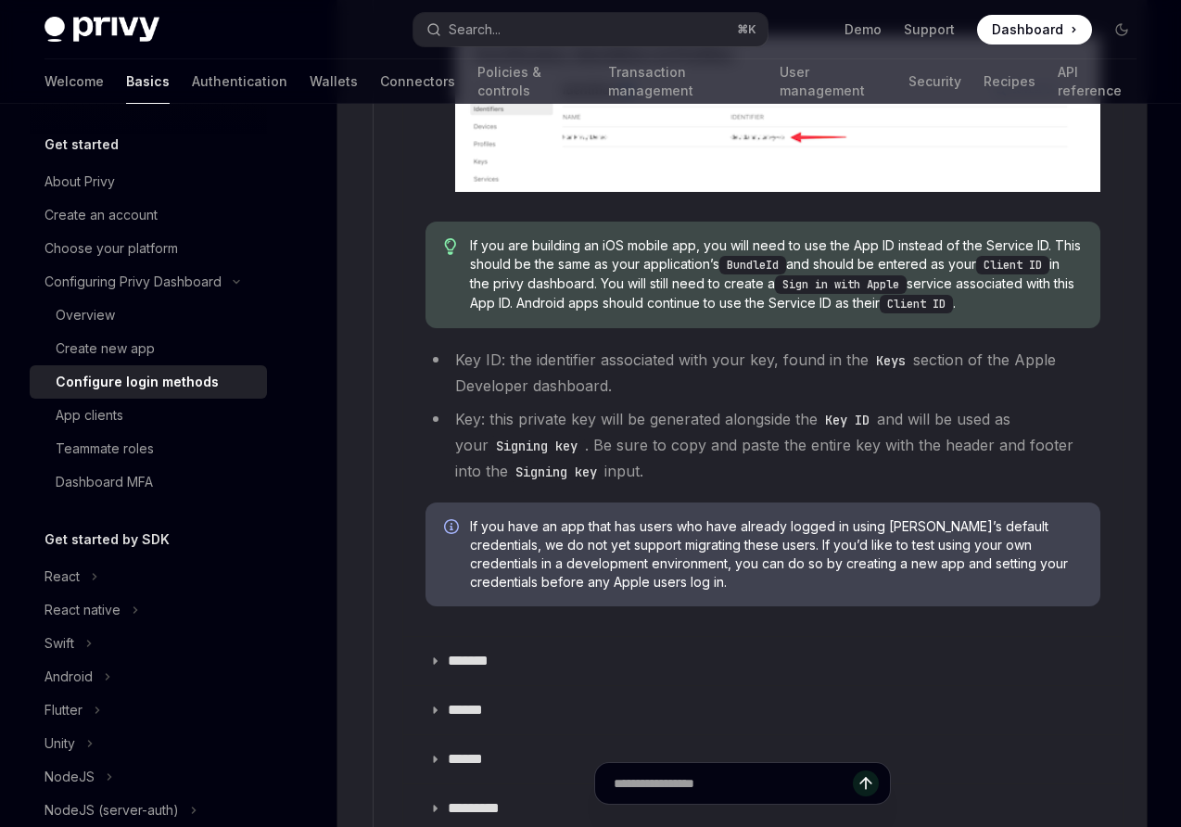
drag, startPoint x: 522, startPoint y: 375, endPoint x: 521, endPoint y: 395, distance: 19.5
click at [521, 376] on li "Key ID: the identifier associated with your key, found in the Keys section of t…" at bounding box center [763, 373] width 675 height 52
drag, startPoint x: 539, startPoint y: 522, endPoint x: 504, endPoint y: 522, distance: 34.3
click at [539, 522] on span "If you have an app that has users who have already logged in using Privy’s defa…" at bounding box center [776, 554] width 612 height 74
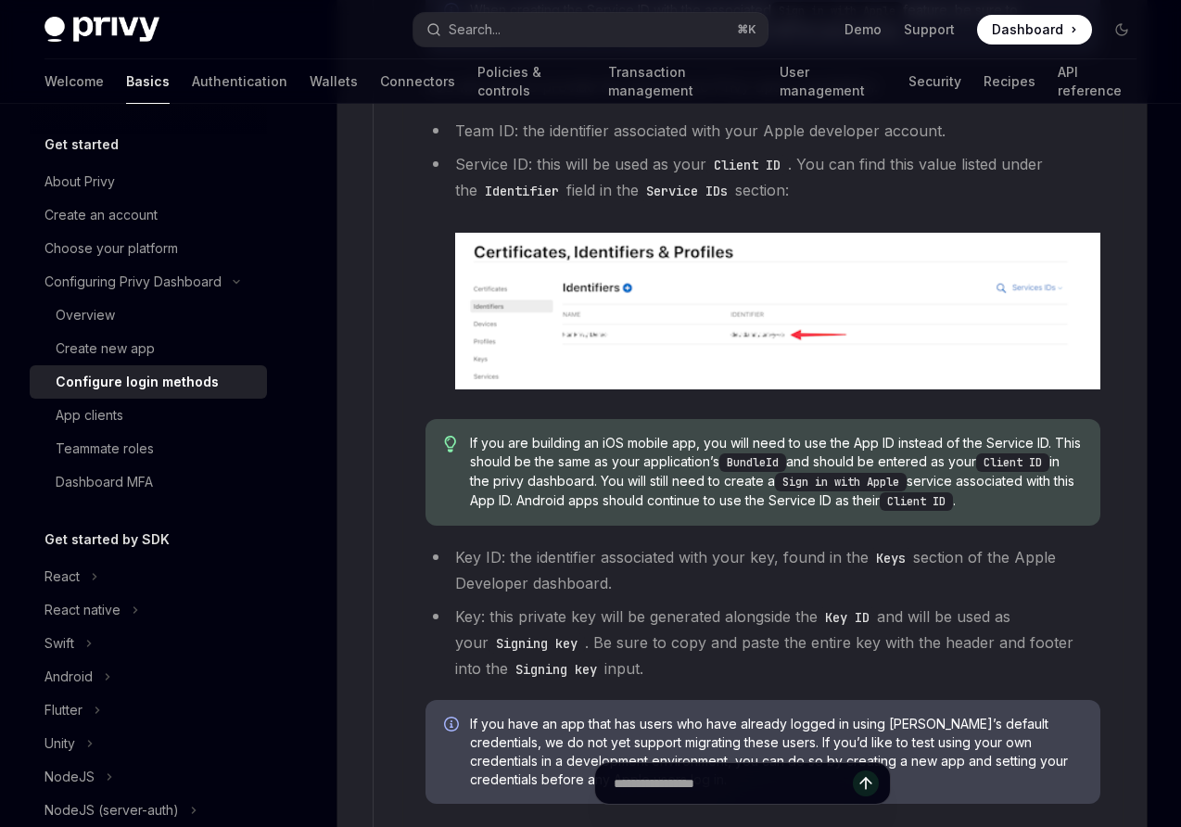
scroll to position [2283, 0]
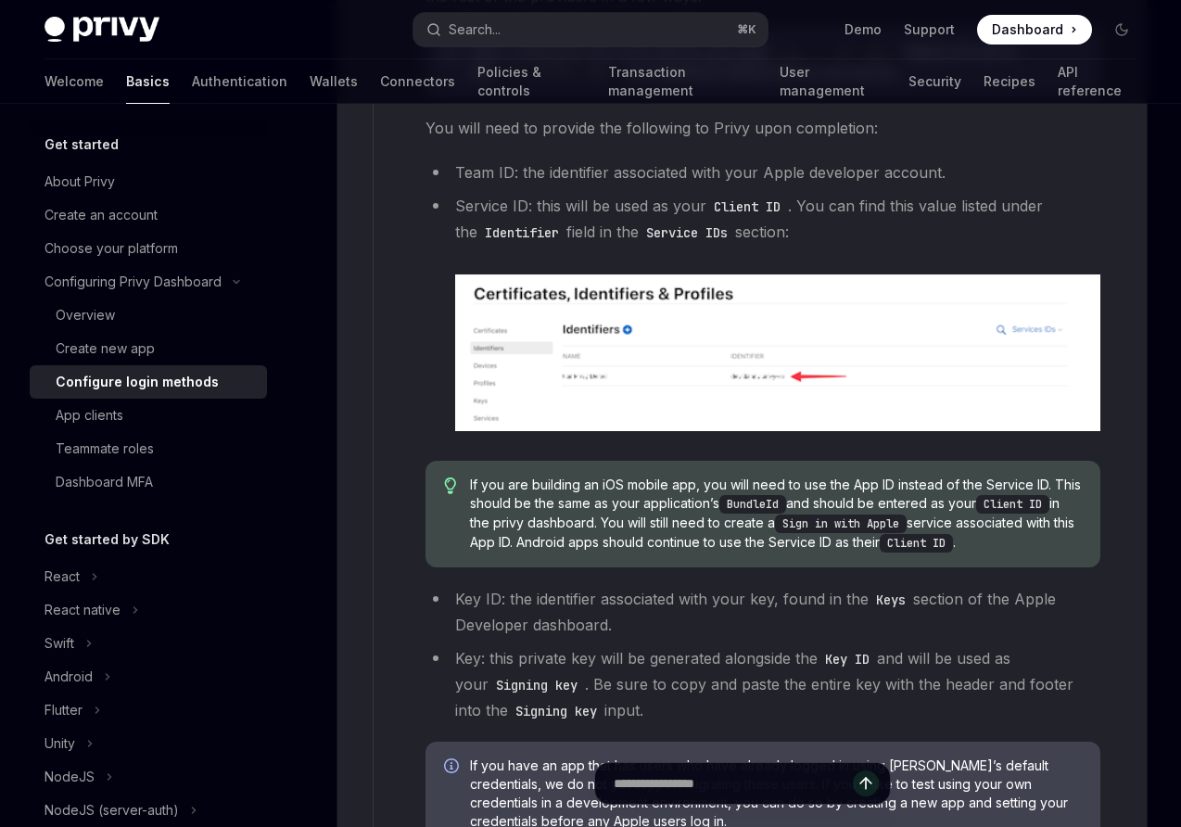
click at [643, 206] on li "Service ID: this will be used as your Client ID . You can find this value liste…" at bounding box center [763, 312] width 675 height 238
click at [521, 597] on li "Key ID: the identifier associated with your key, found in the Keys section of t…" at bounding box center [763, 612] width 675 height 52
click at [406, 395] on details "***** ​ Apple Follow this guide to configure your Apple app, service, and key. …" at bounding box center [762, 371] width 719 height 1007
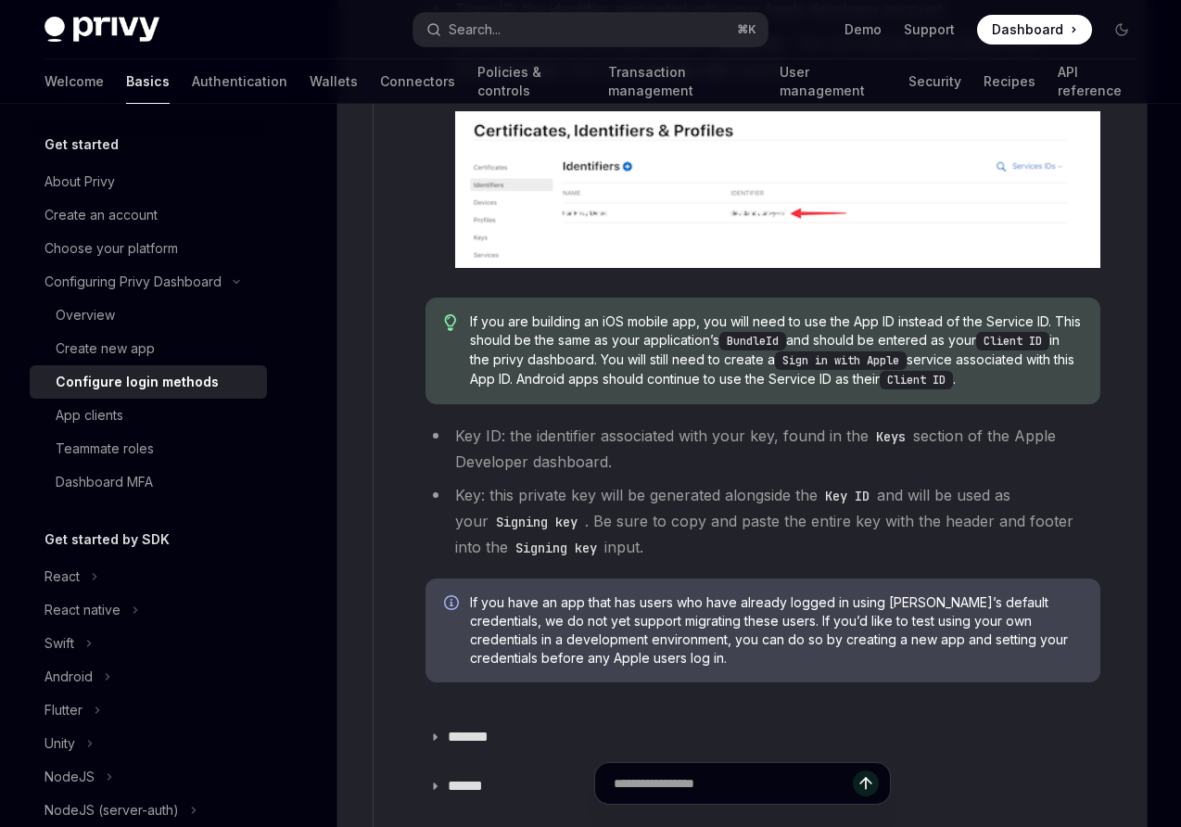
scroll to position [2462, 0]
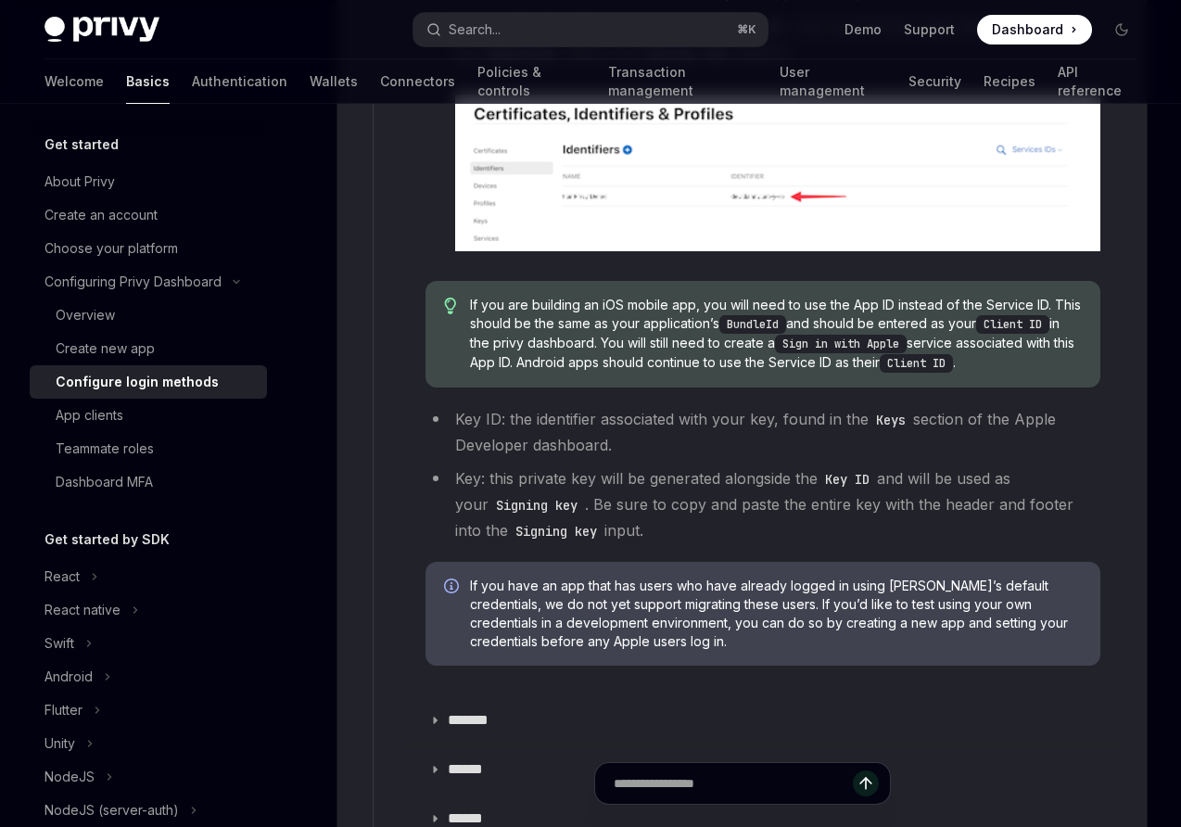
click at [549, 477] on li "Key: this private key will be generated alongside the Key ID and will be used a…" at bounding box center [763, 504] width 675 height 78
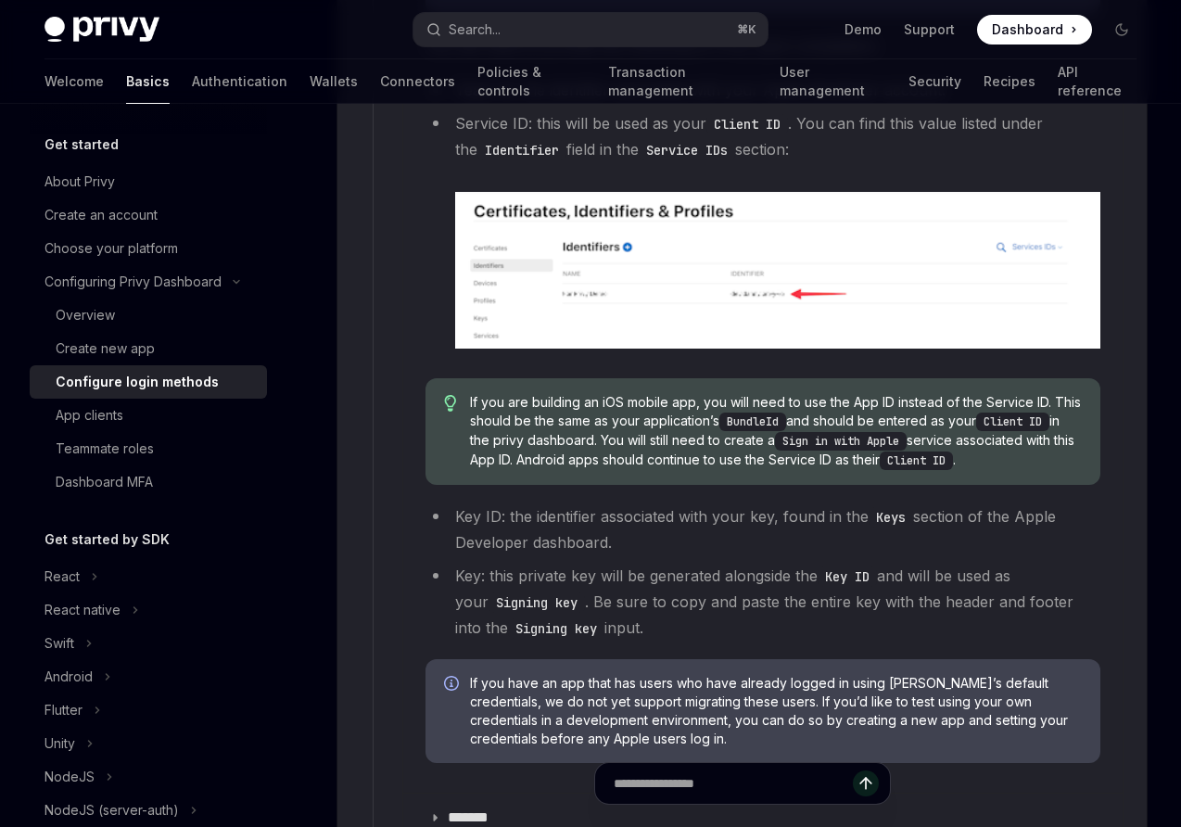
scroll to position [2364, 0]
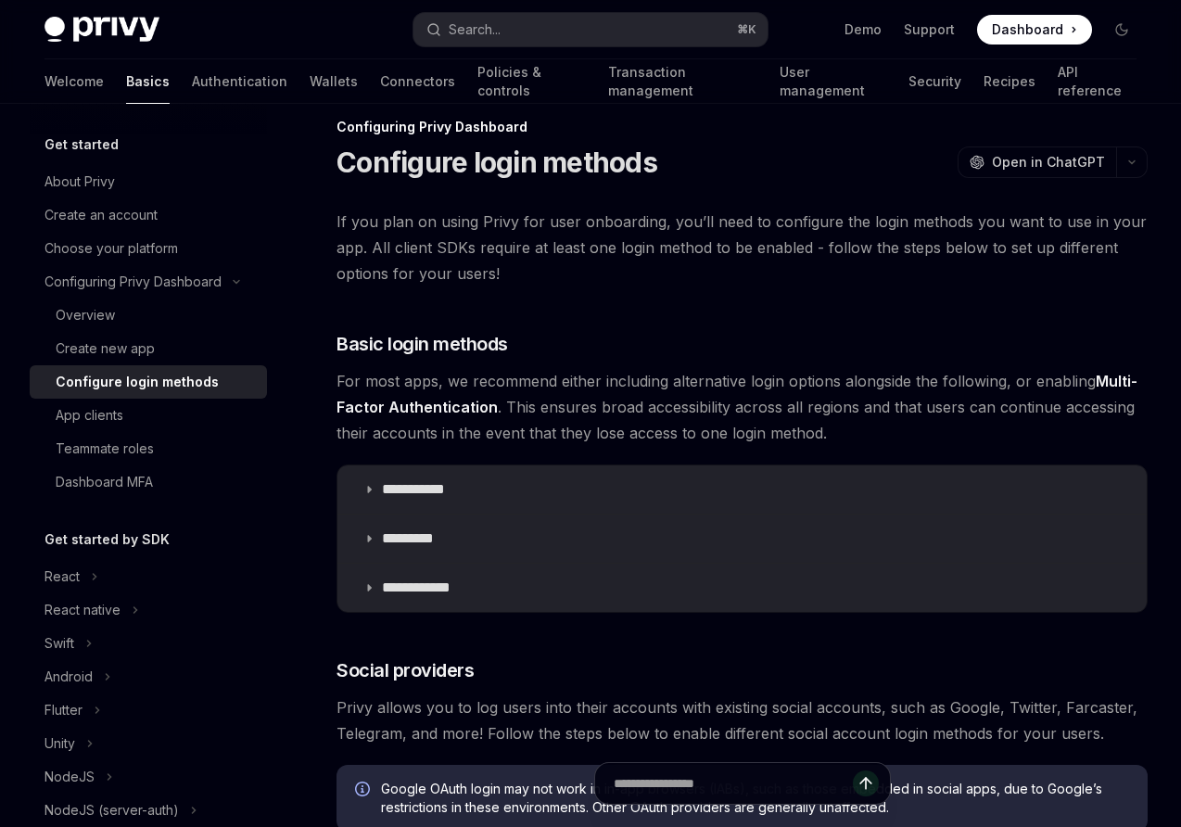
type textarea "*"
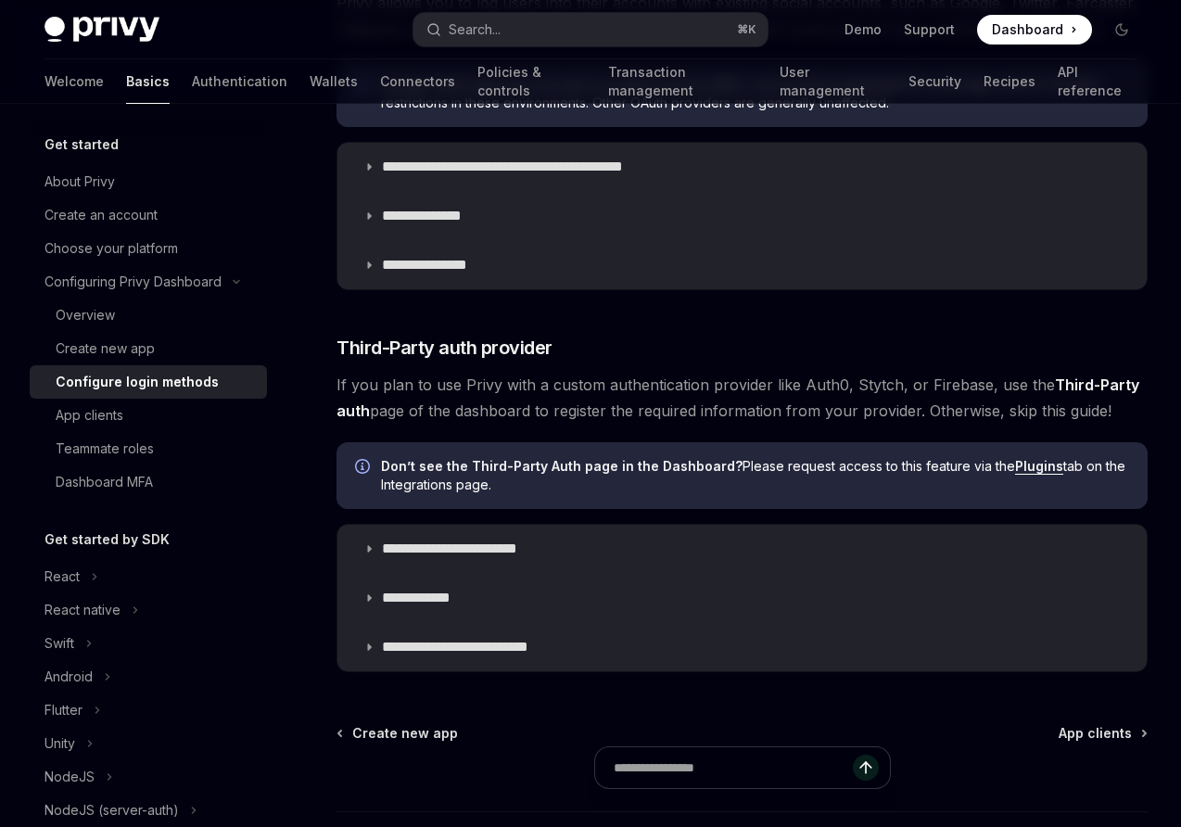
scroll to position [874, 0]
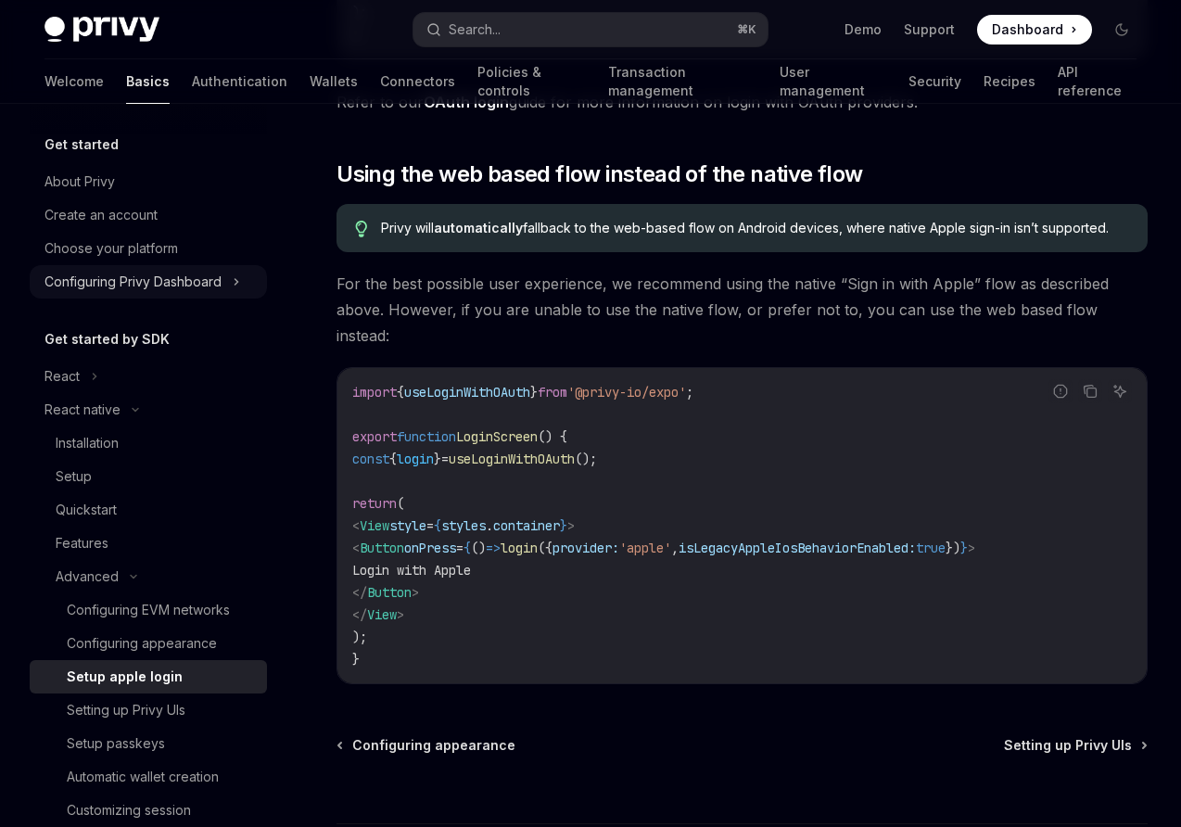
scroll to position [1259, 0]
click at [123, 248] on div "Choose your platform" at bounding box center [112, 248] width 134 height 22
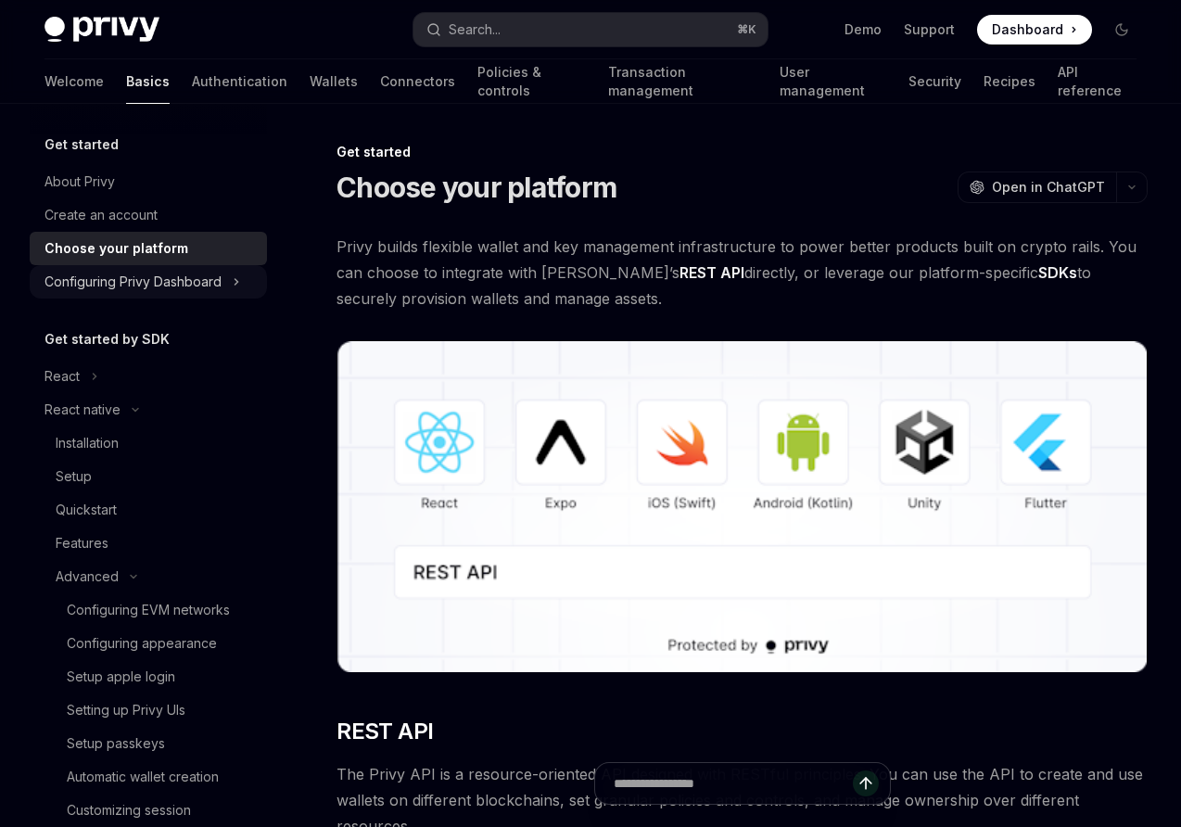
click at [99, 277] on div "Configuring Privy Dashboard" at bounding box center [133, 282] width 177 height 22
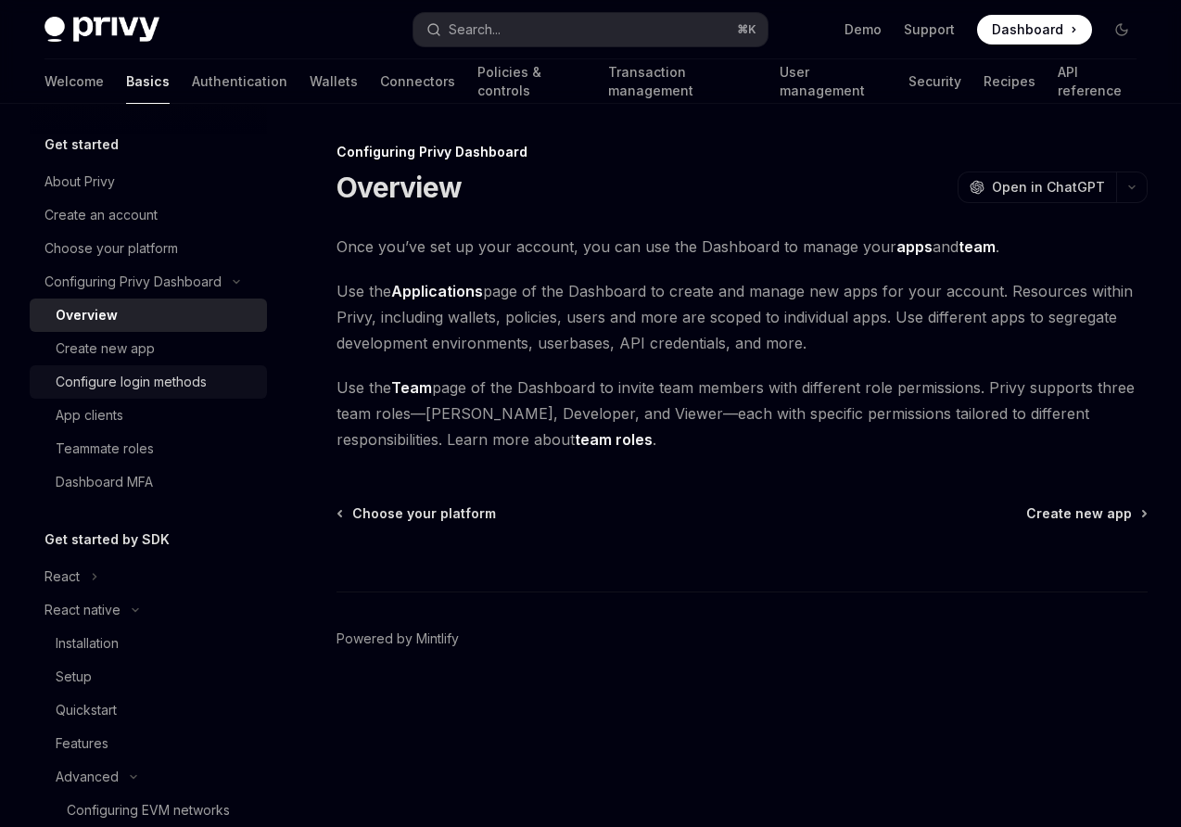
click at [100, 379] on div "Configure login methods" at bounding box center [131, 382] width 151 height 22
type textarea "*"
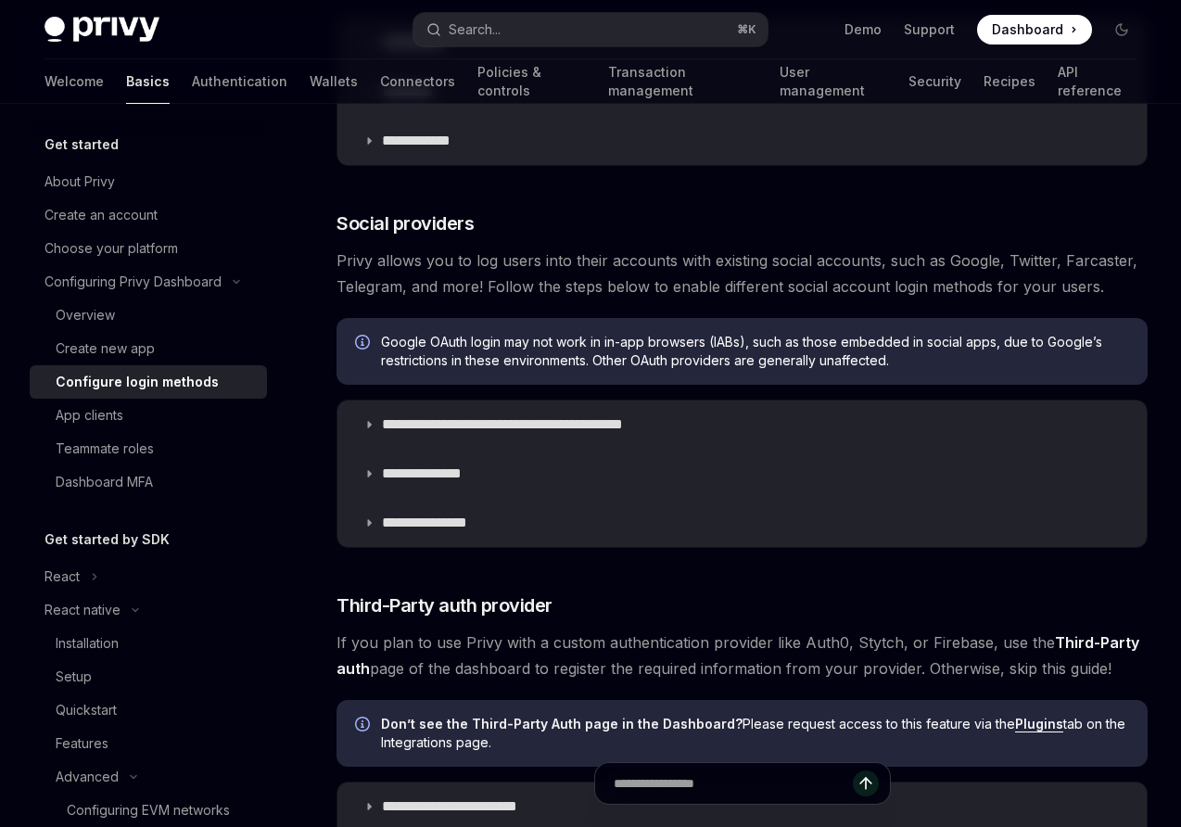
scroll to position [367, 0]
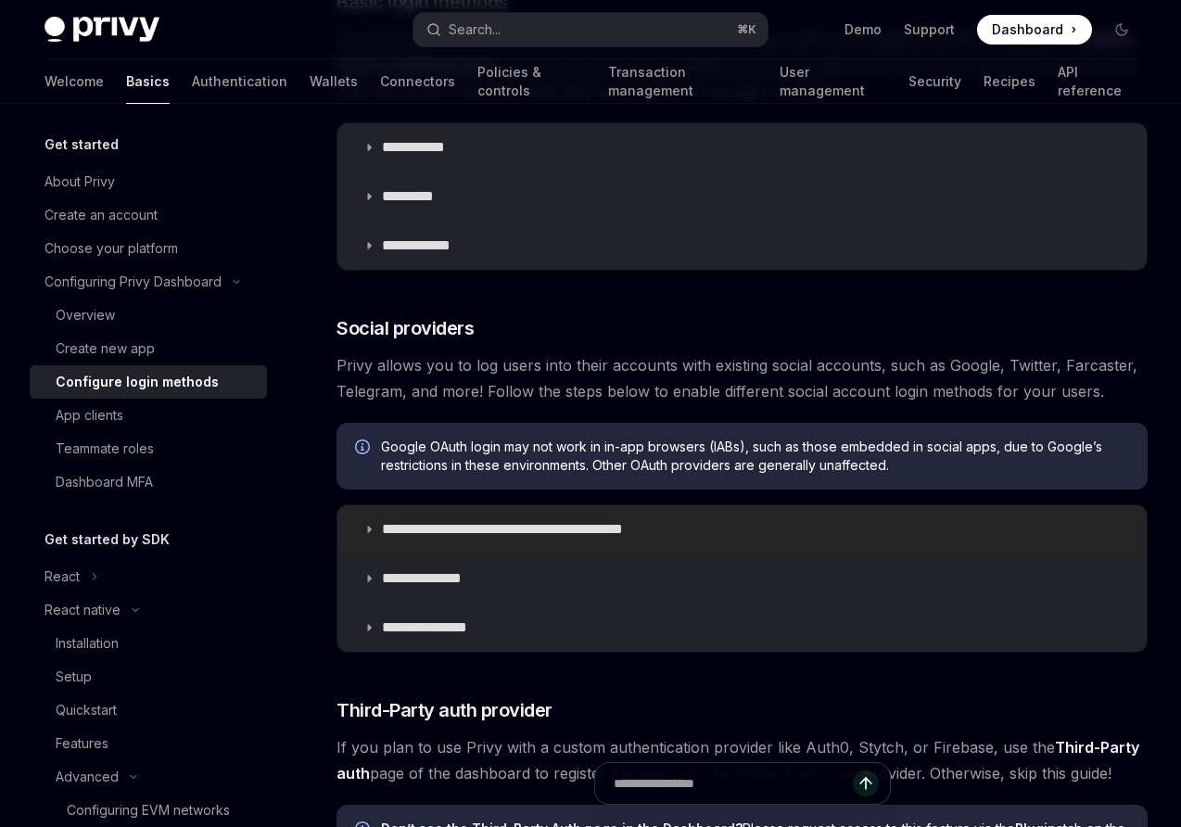
click at [443, 530] on p "**********" at bounding box center [535, 529] width 306 height 19
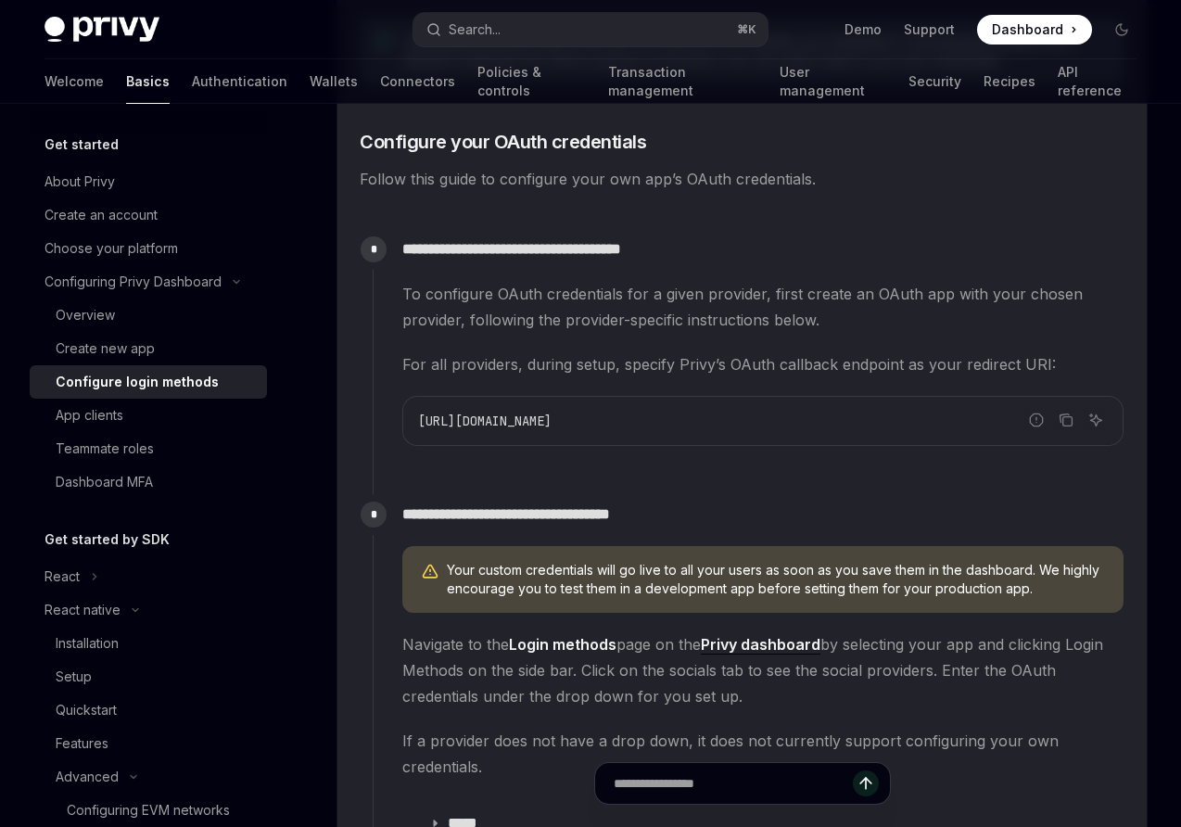
scroll to position [1355, 0]
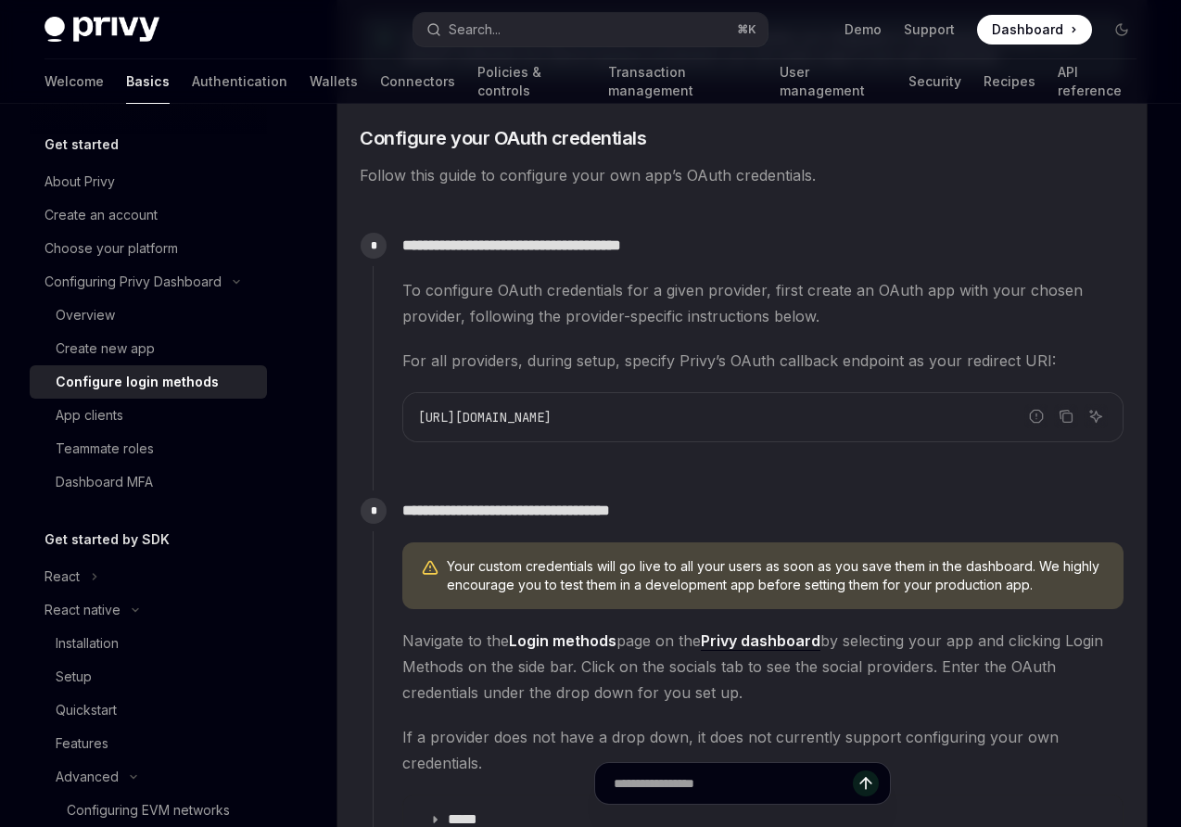
drag, startPoint x: 763, startPoint y: 416, endPoint x: 418, endPoint y: 420, distance: 344.9
click at [418, 420] on code "https://auth.privy.io/api/v1/oauth/callback" at bounding box center [763, 417] width 690 height 22
copy span "https://auth.privy.io/api/v1/oauth/callback"
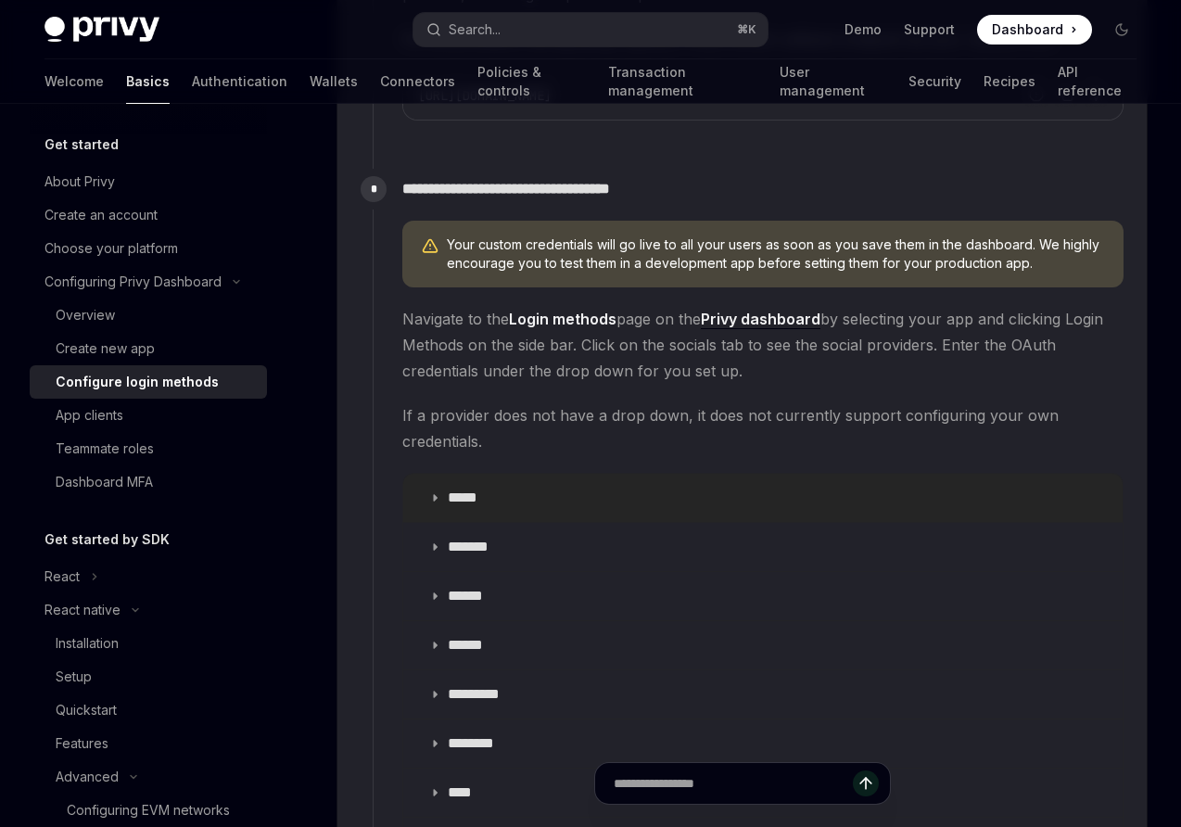
scroll to position [1680, 0]
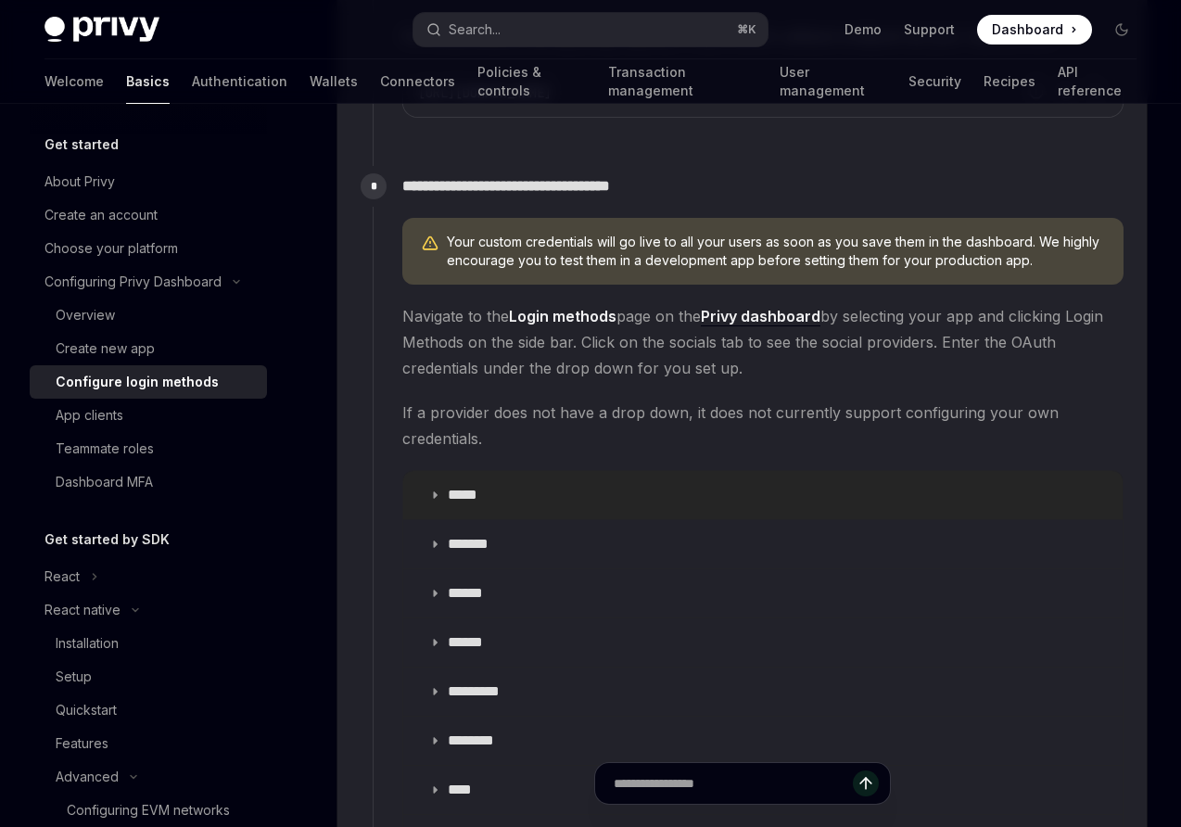
click at [436, 489] on summary "*****" at bounding box center [762, 495] width 719 height 48
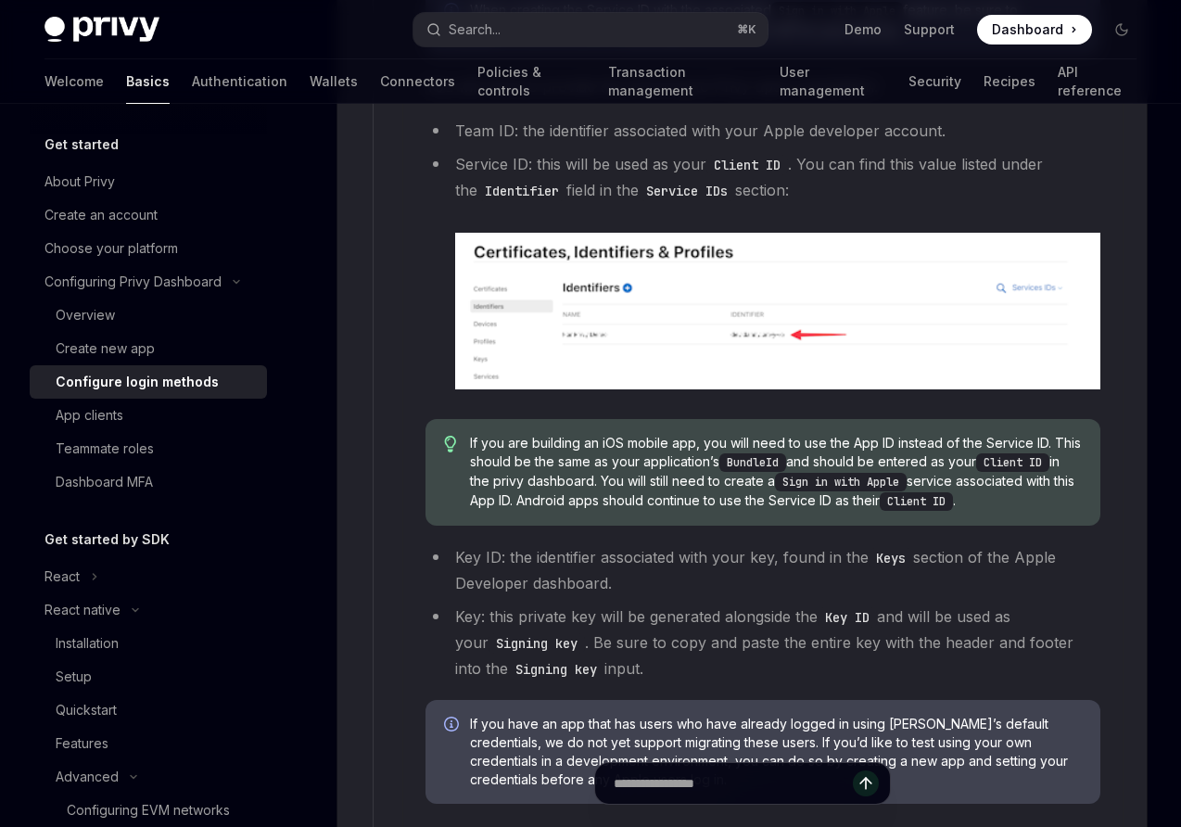
scroll to position [2445, 0]
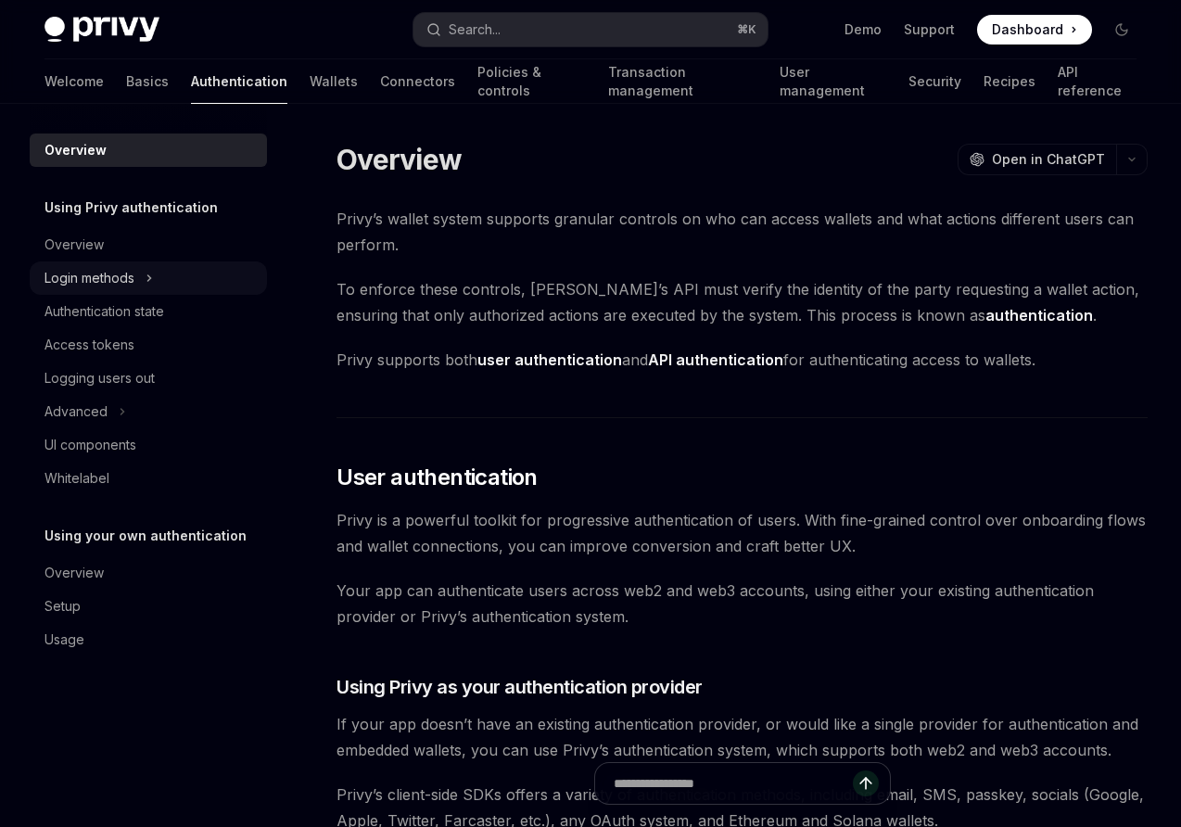
scroll to position [1, 0]
click at [112, 278] on div "Login methods" at bounding box center [90, 278] width 90 height 22
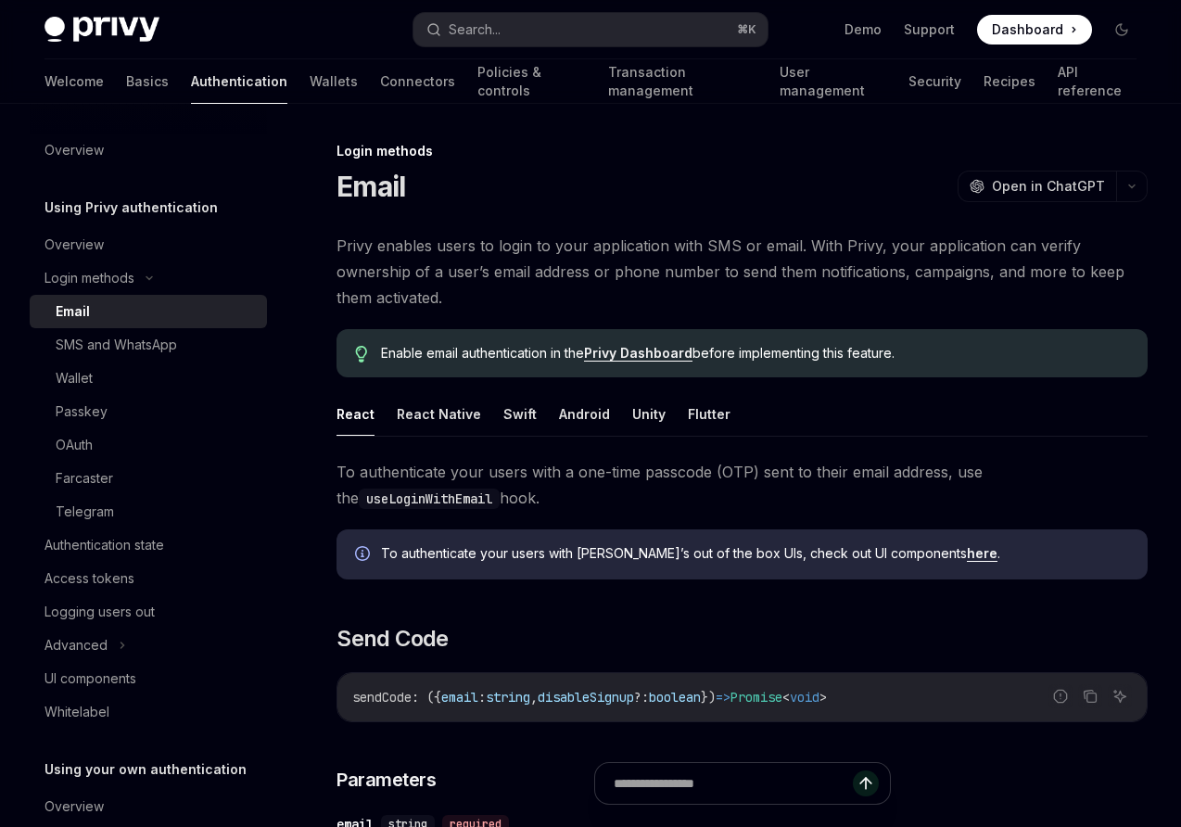
click at [640, 353] on link "Privy Dashboard" at bounding box center [638, 353] width 108 height 17
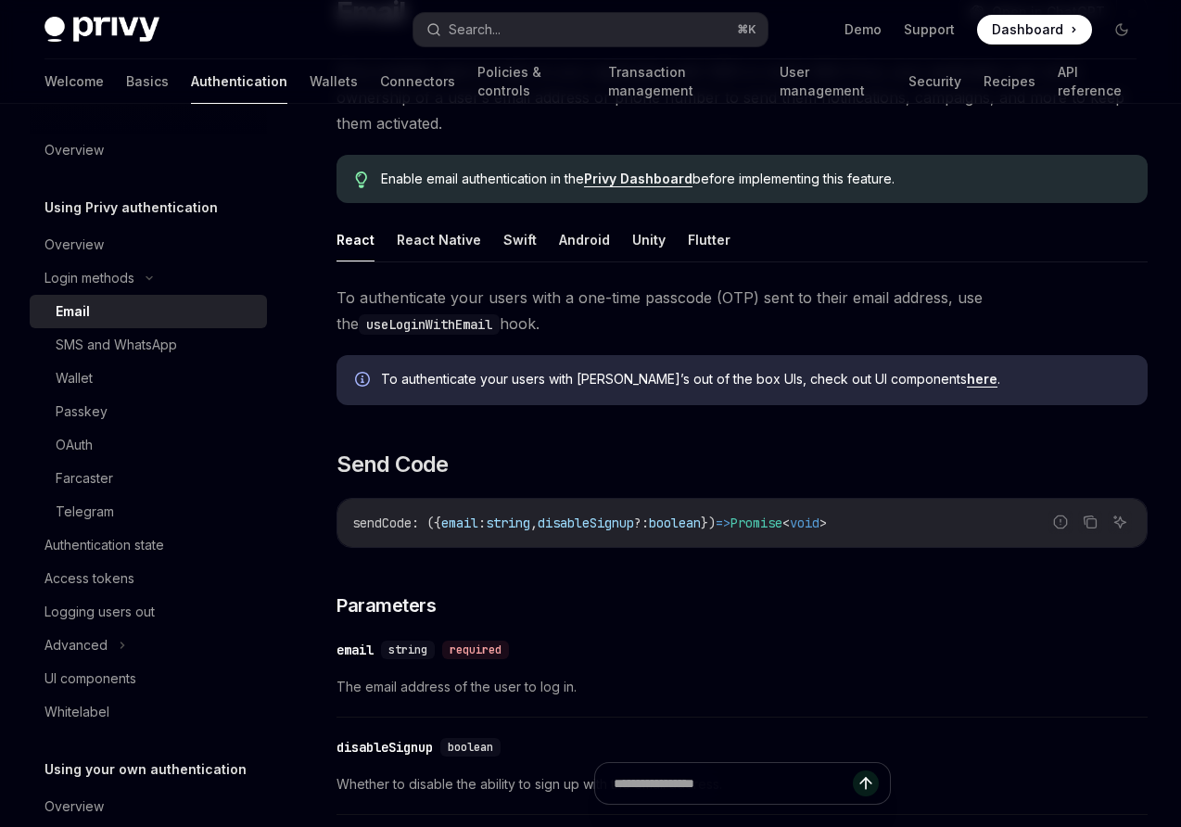
scroll to position [172, 0]
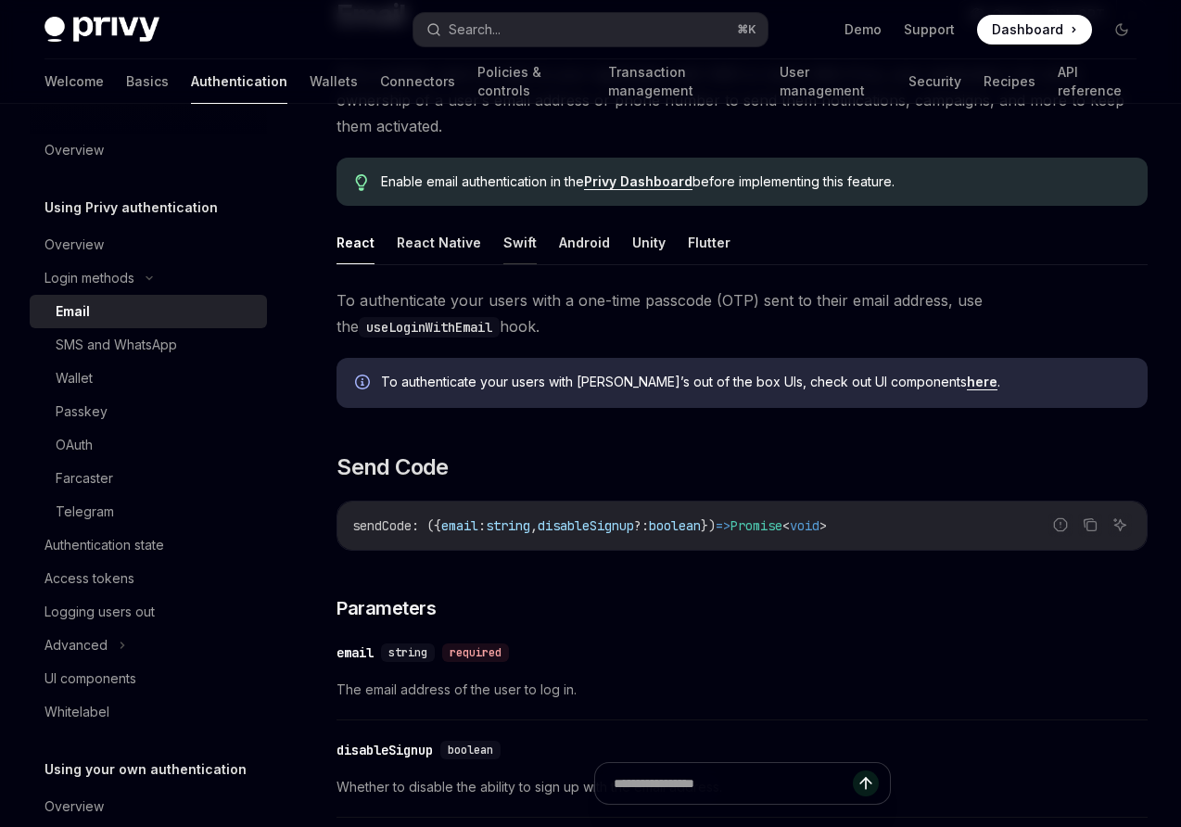
click at [524, 241] on button "Swift" at bounding box center [519, 243] width 33 height 44
type textarea "*"
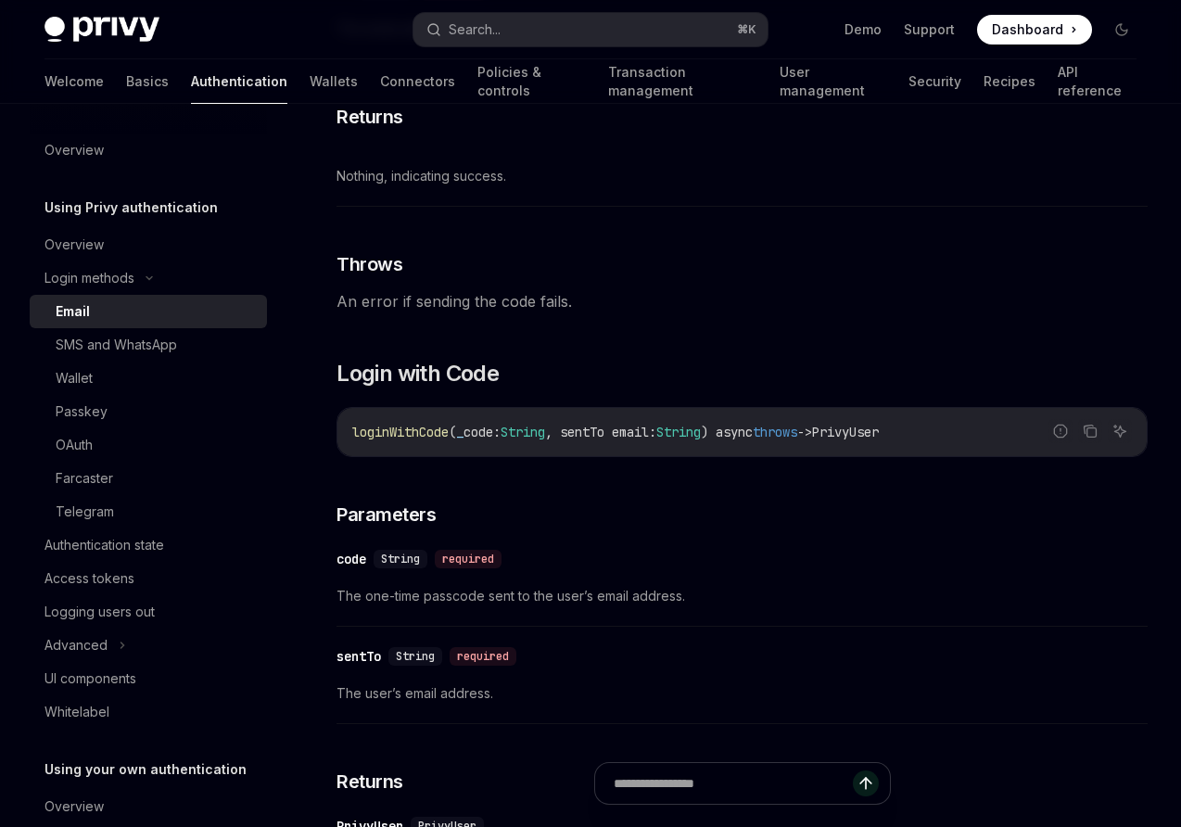
scroll to position [740, 0]
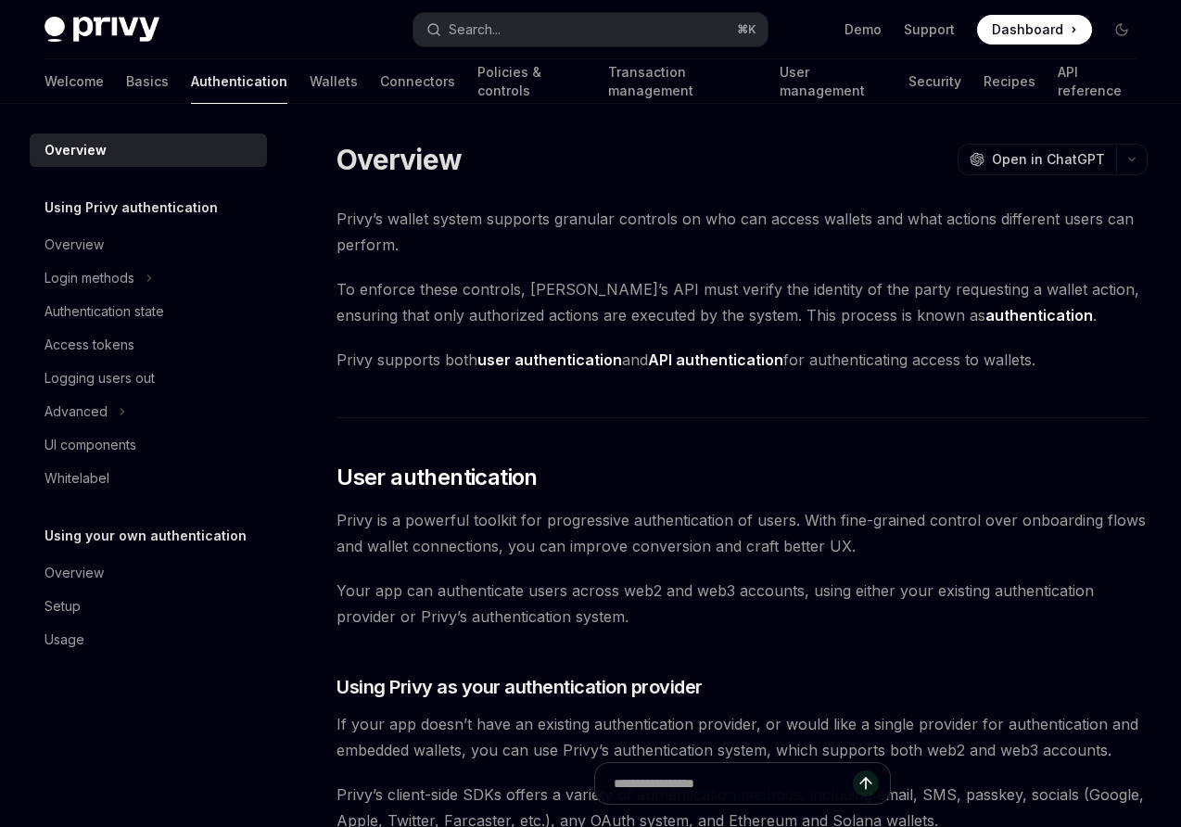
scroll to position [1, 0]
